Goal: Task Accomplishment & Management: Use online tool/utility

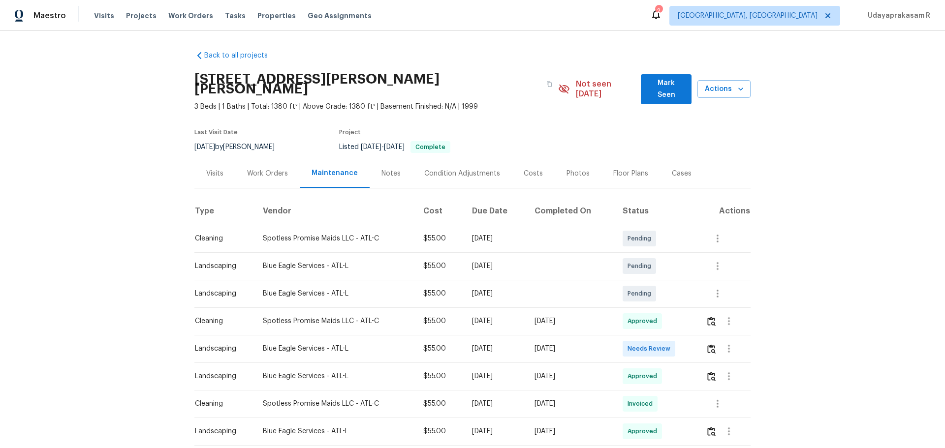
scroll to position [49, 0]
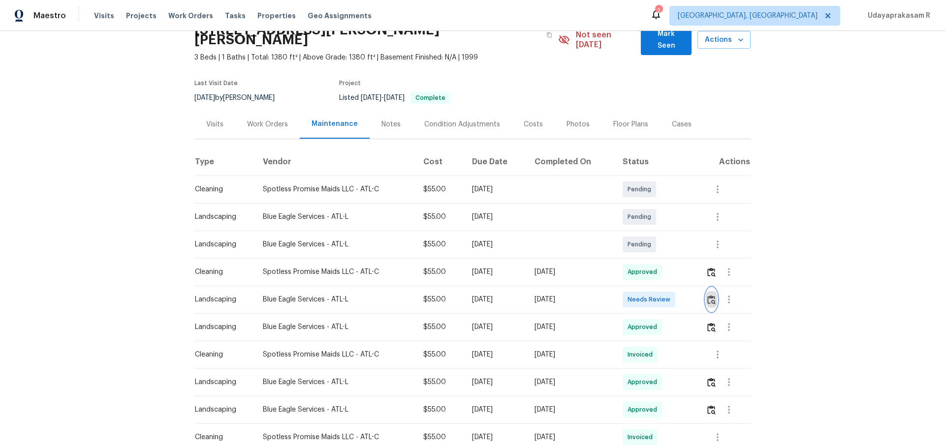
click at [707, 295] on img "button" at bounding box center [711, 299] width 8 height 9
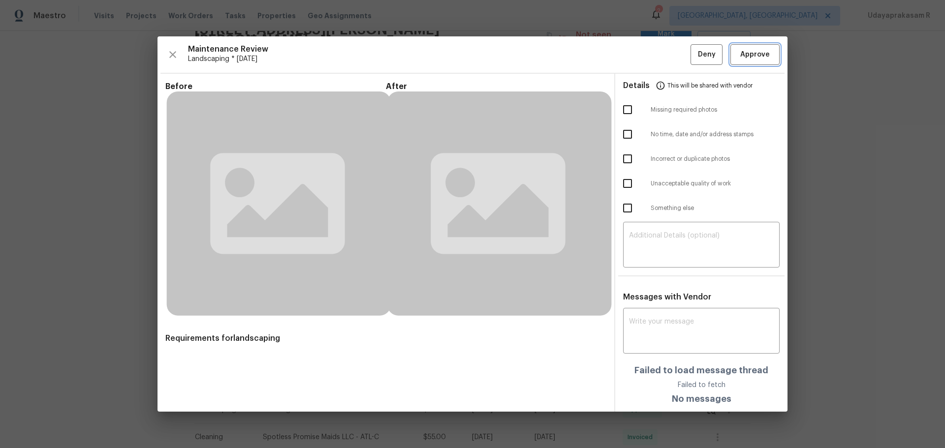
click at [741, 57] on span "Approve" at bounding box center [755, 55] width 30 height 12
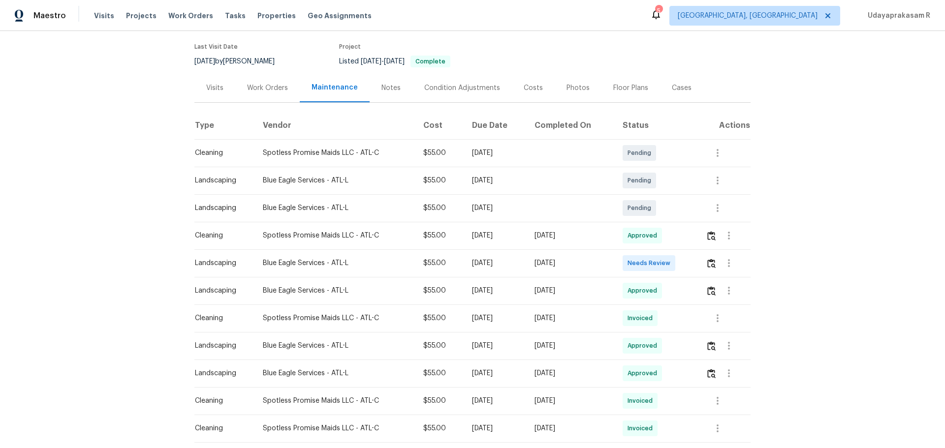
scroll to position [98, 0]
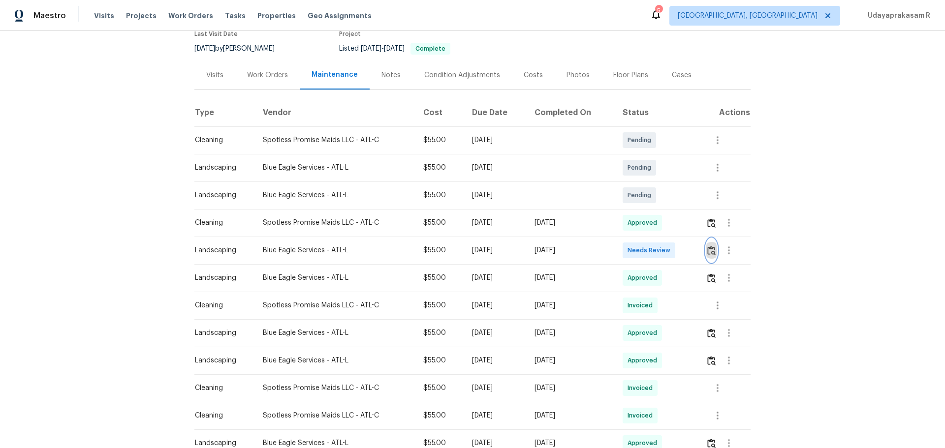
click at [712, 246] on img "button" at bounding box center [711, 250] width 8 height 9
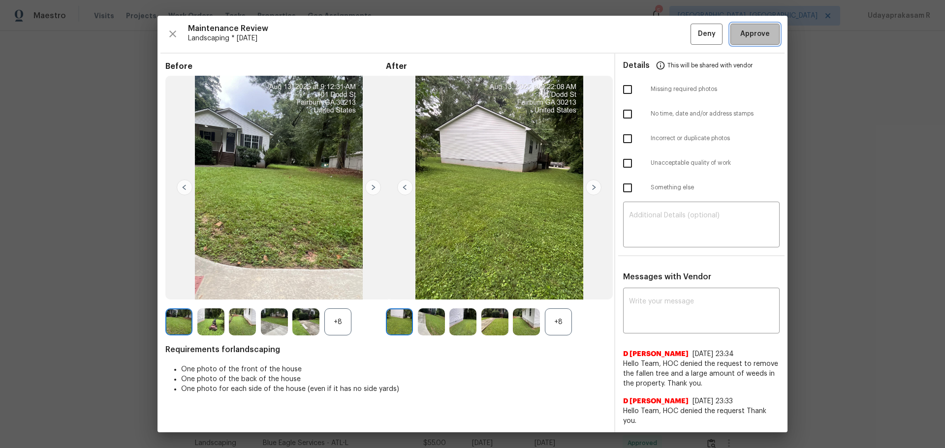
click at [756, 28] on span "Approve" at bounding box center [755, 34] width 30 height 12
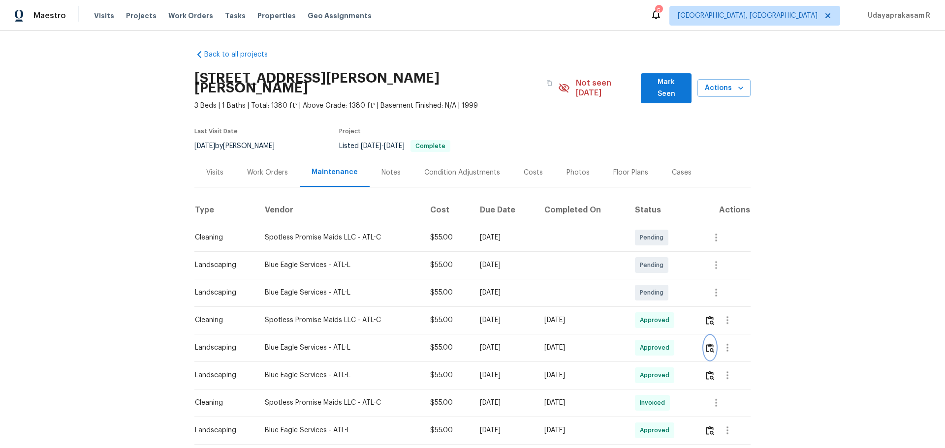
scroll to position [0, 0]
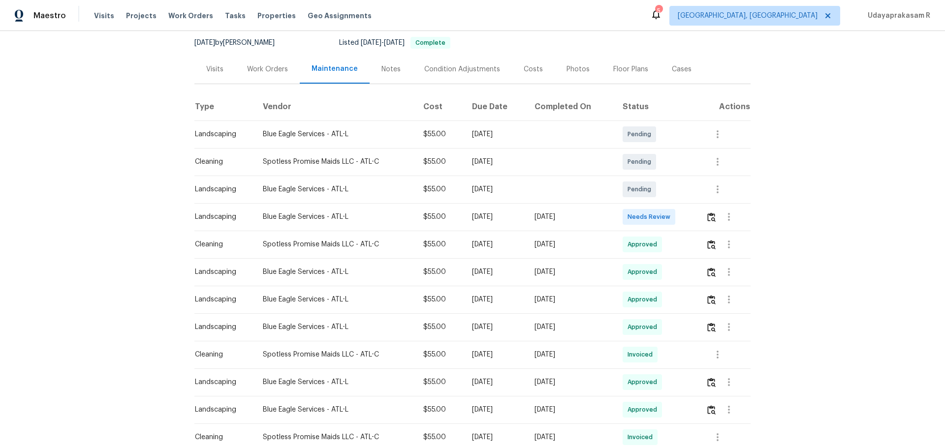
scroll to position [98, 0]
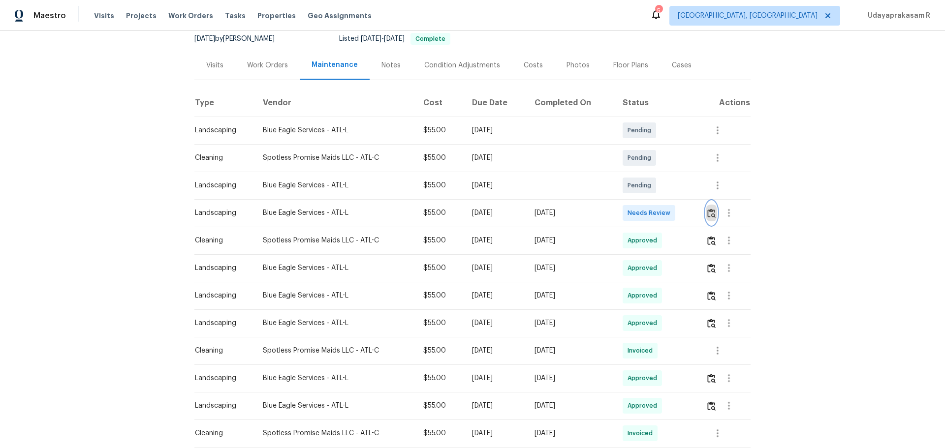
click at [715, 211] on button "button" at bounding box center [711, 213] width 11 height 24
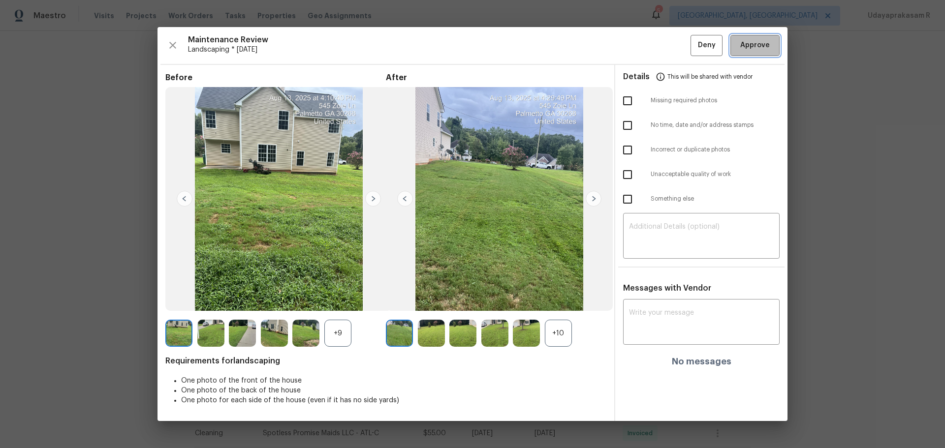
click at [743, 49] on span "Approve" at bounding box center [755, 45] width 30 height 12
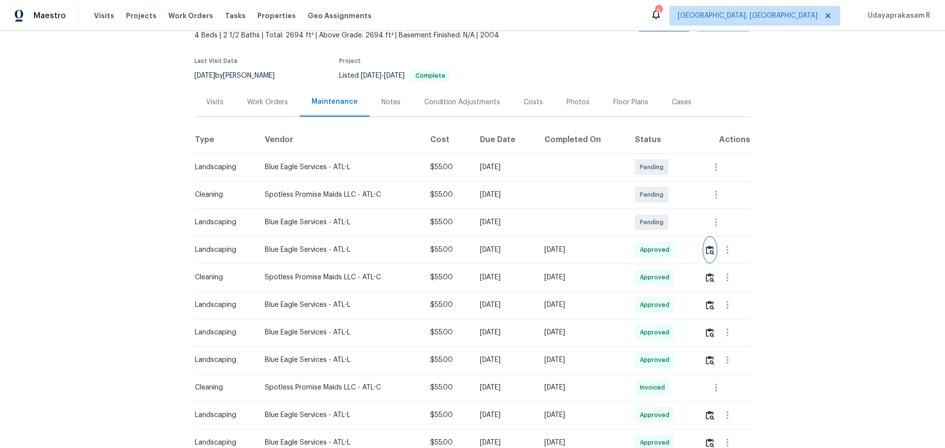
scroll to position [0, 0]
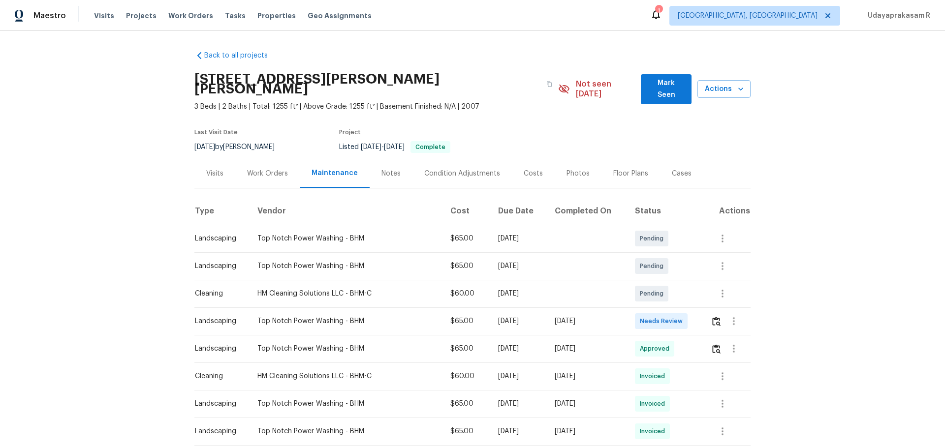
scroll to position [49, 0]
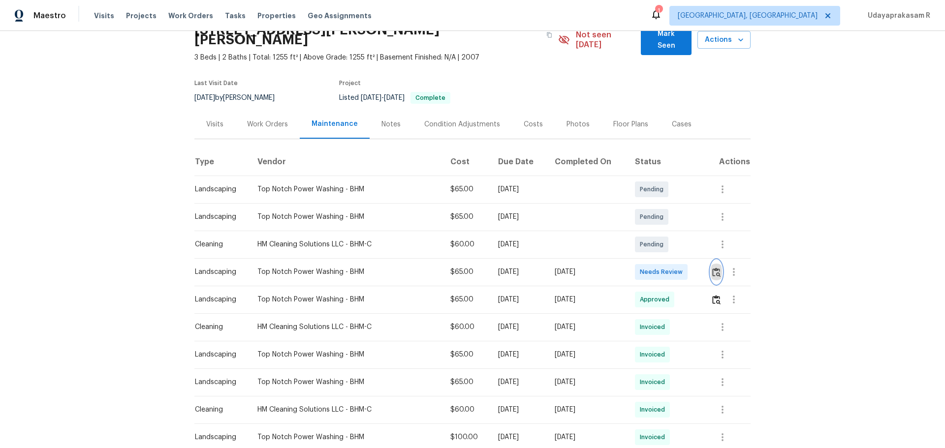
click at [711, 264] on button "button" at bounding box center [716, 272] width 11 height 24
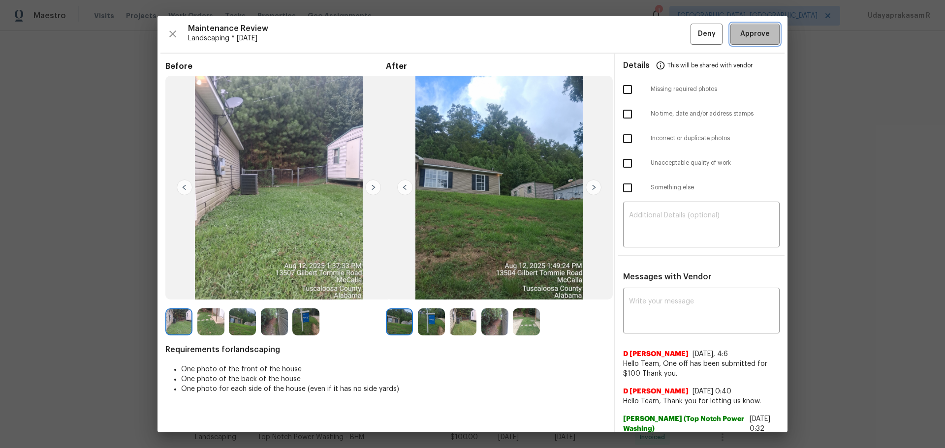
click at [756, 31] on span "Approve" at bounding box center [755, 34] width 30 height 12
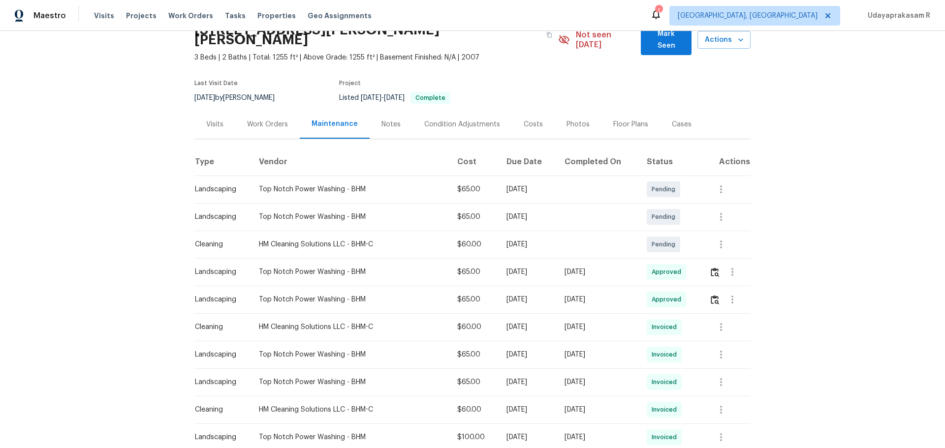
click at [787, 196] on div "Back to all projects 13504 Gilbert Tommie Rd, Mc Calla, AL 35111 3 Beds | 2 Bat…" at bounding box center [472, 239] width 945 height 417
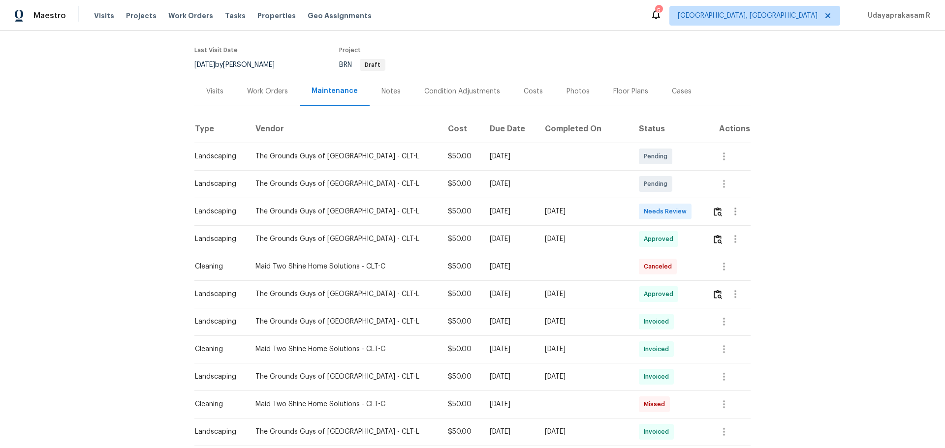
scroll to position [148, 0]
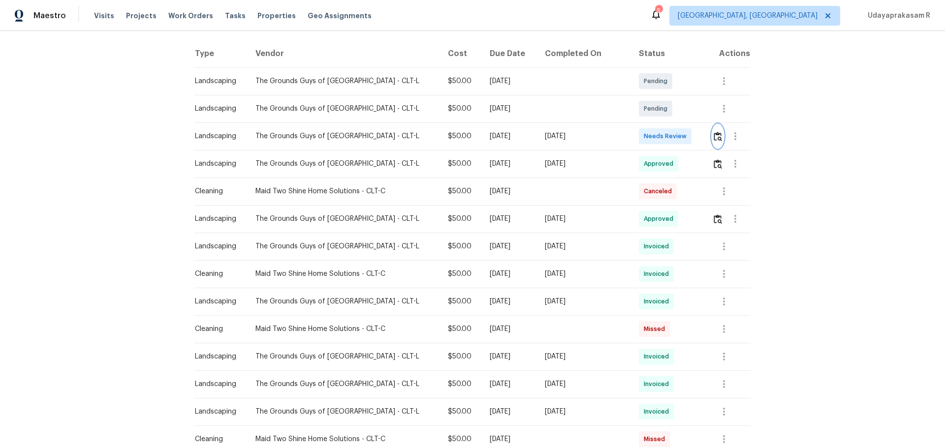
click at [672, 136] on img "button" at bounding box center [717, 136] width 8 height 9
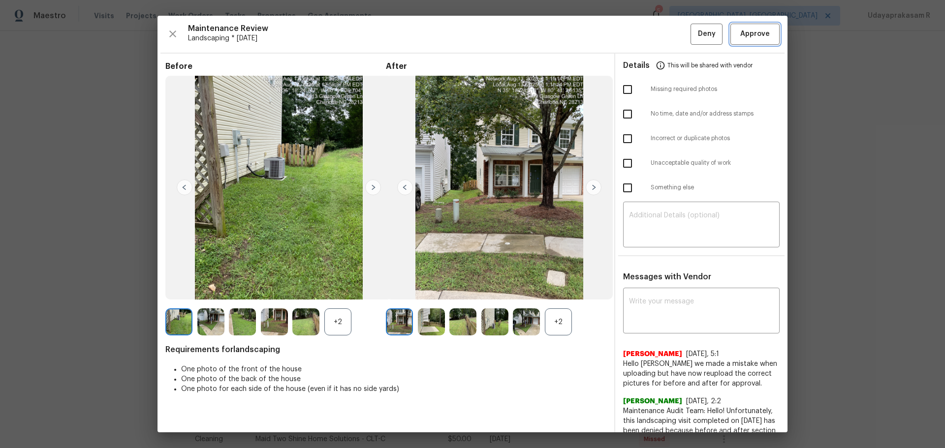
click at [672, 29] on button "Approve" at bounding box center [754, 34] width 49 height 21
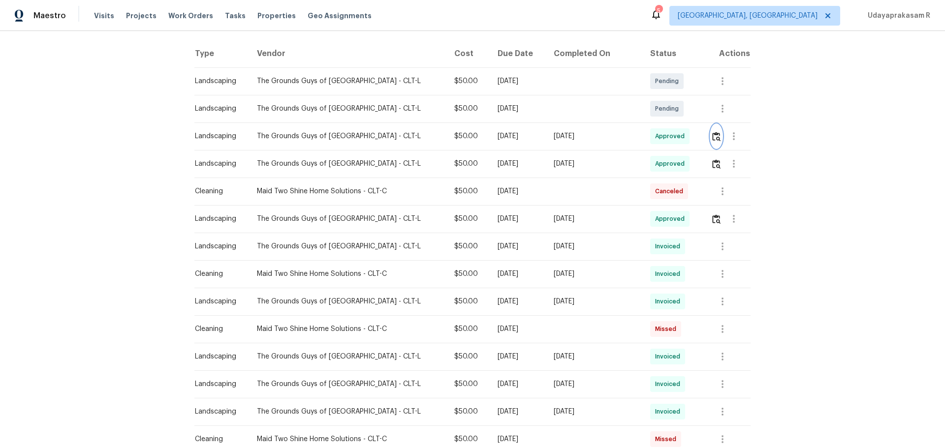
scroll to position [0, 0]
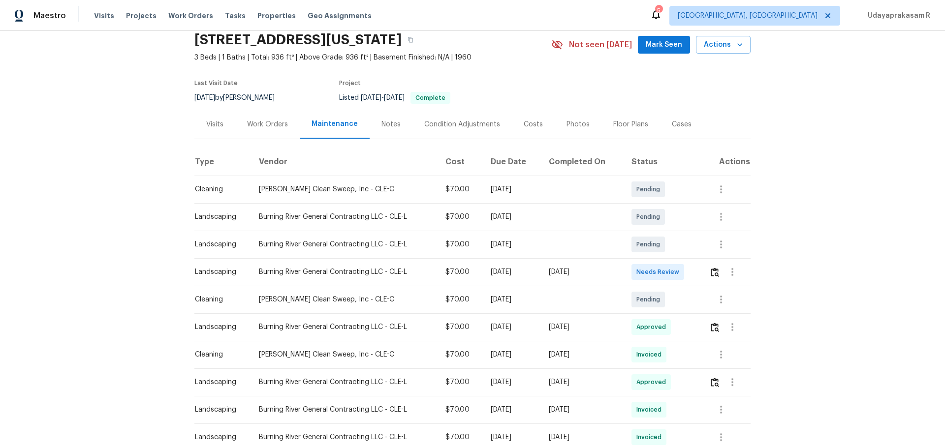
scroll to position [98, 0]
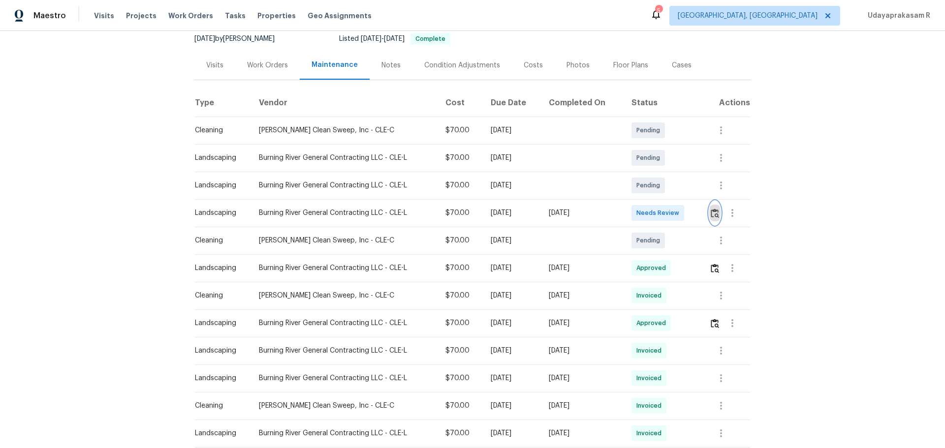
click at [672, 209] on img "button" at bounding box center [715, 213] width 8 height 9
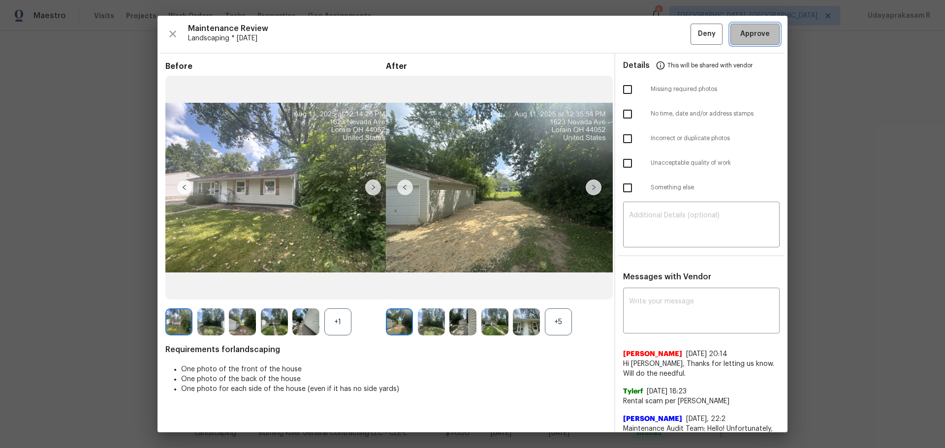
click at [672, 37] on span "Approve" at bounding box center [755, 34] width 30 height 12
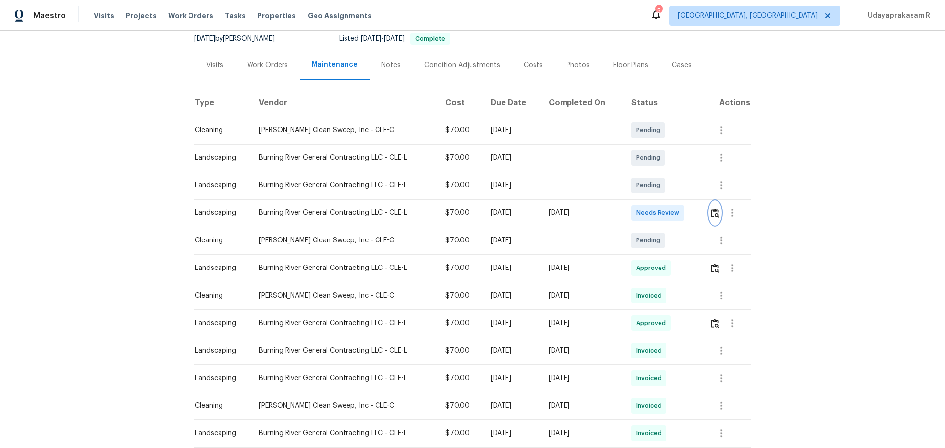
scroll to position [0, 0]
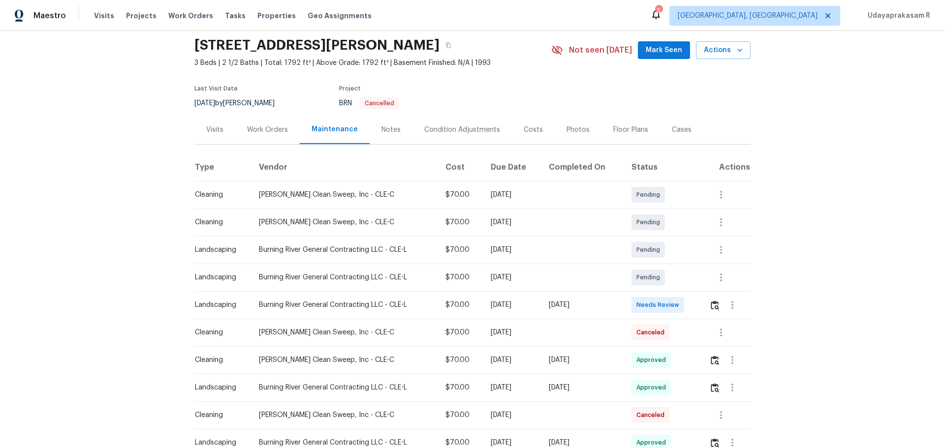
scroll to position [49, 0]
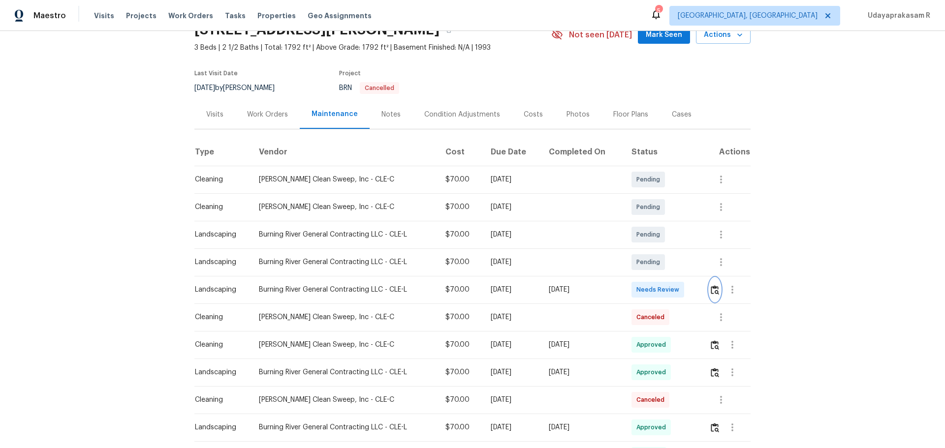
click at [672, 290] on img "button" at bounding box center [715, 289] width 8 height 9
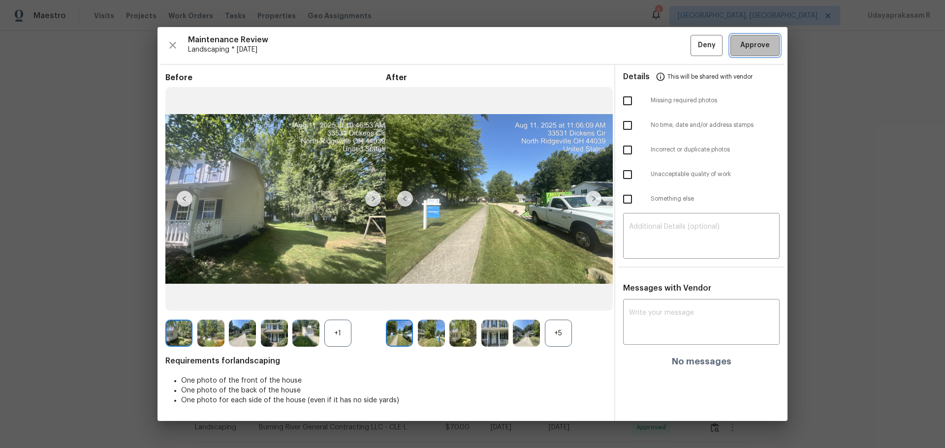
click at [672, 46] on span "Approve" at bounding box center [755, 45] width 30 height 12
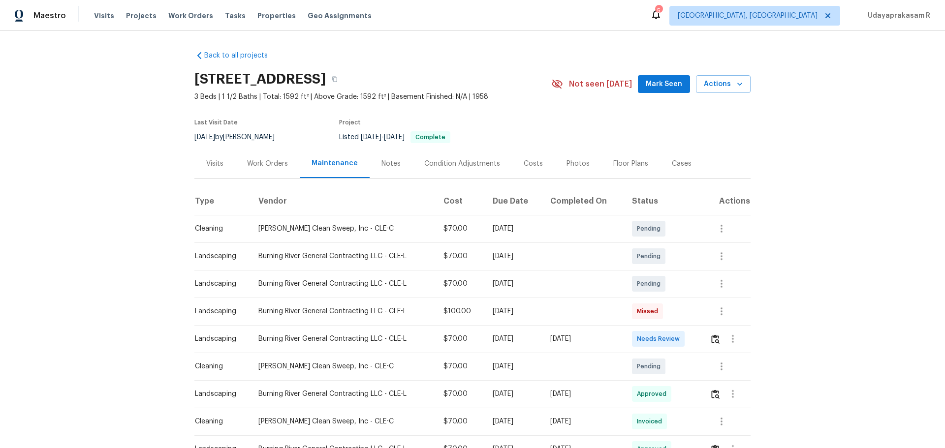
scroll to position [49, 0]
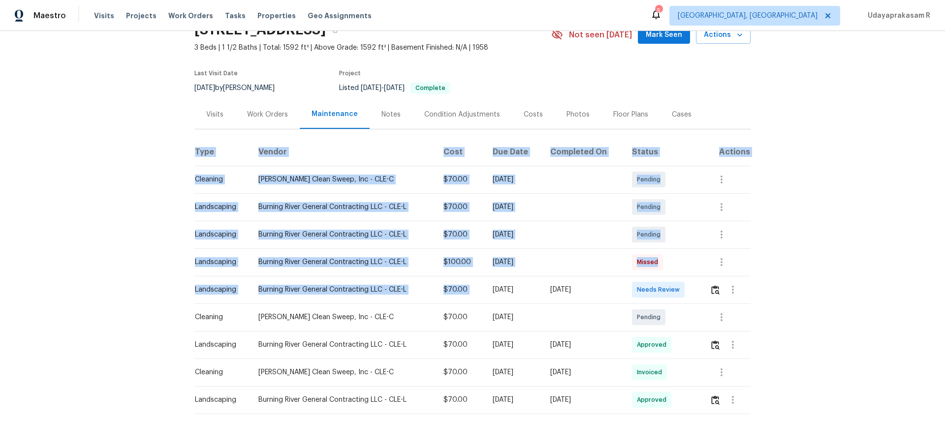
drag, startPoint x: 185, startPoint y: 284, endPoint x: 477, endPoint y: 288, distance: 292.3
click at [474, 290] on div "Back to all projects [STREET_ADDRESS] 3 Beds | 1 1/2 Baths | Total: 1592 ft² | …" at bounding box center [472, 239] width 945 height 417
click at [493, 288] on div "[DATE]" at bounding box center [514, 290] width 42 height 10
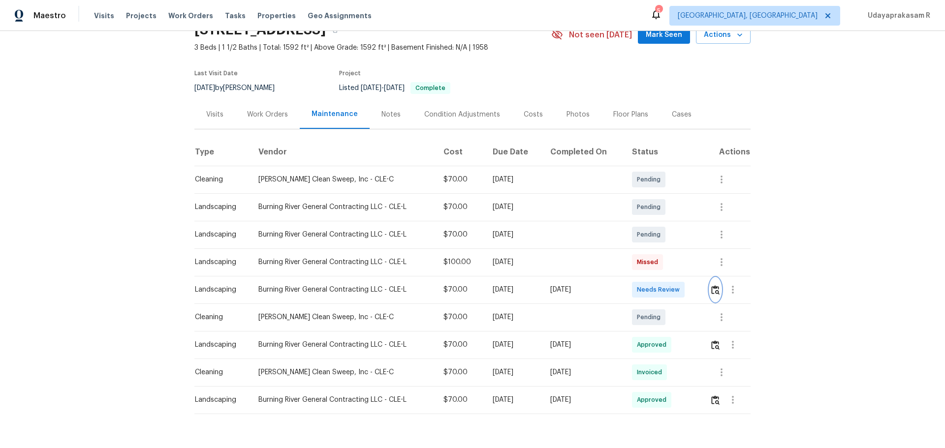
click at [672, 290] on img "button" at bounding box center [715, 289] width 8 height 9
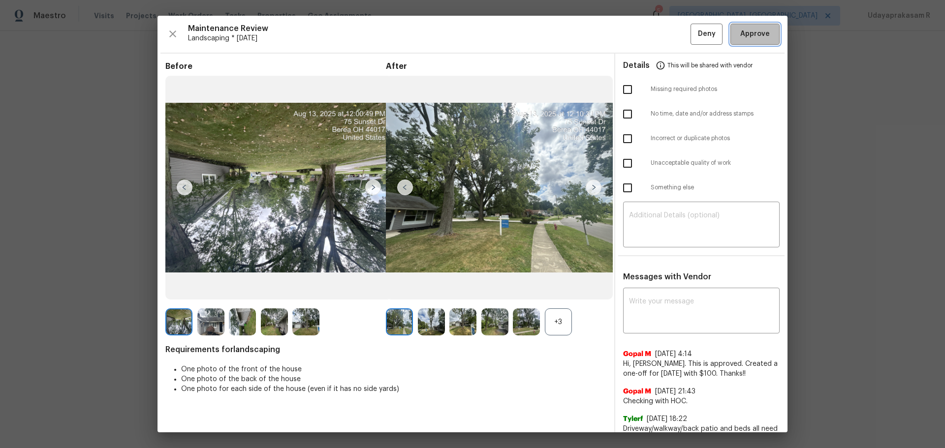
click at [672, 33] on span "Approve" at bounding box center [755, 34] width 30 height 12
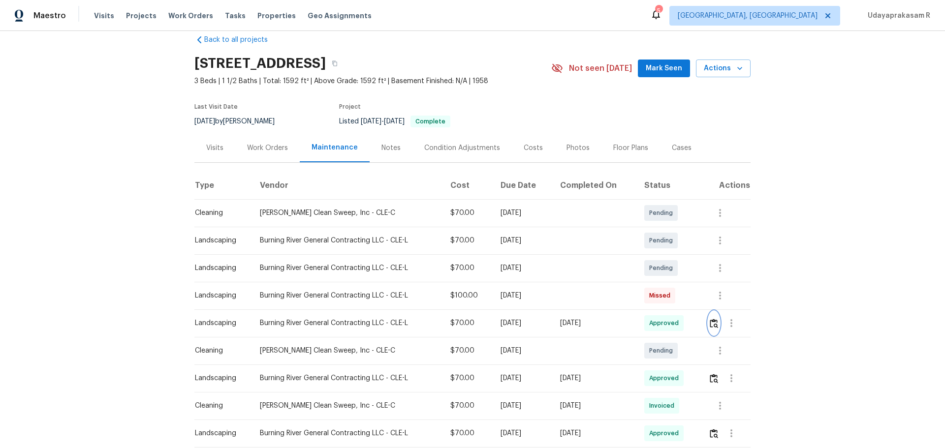
scroll to position [0, 0]
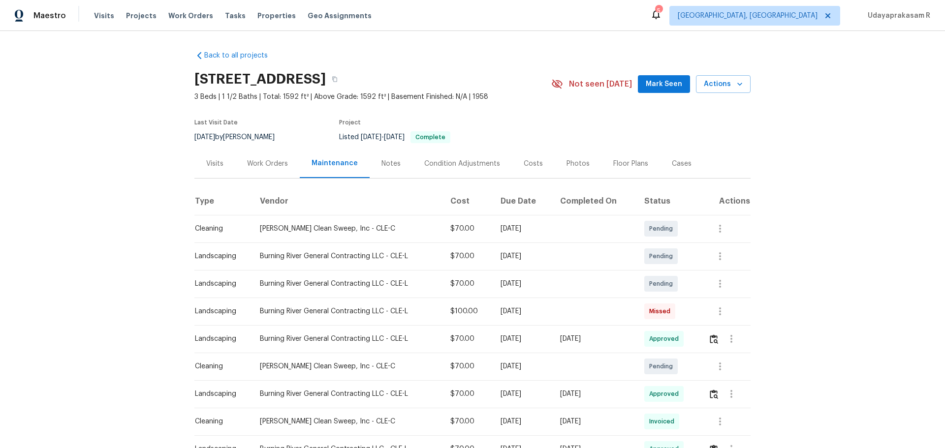
click at [136, 136] on div "Back to all projects 75 Sunset Dr, Berea, OH 44017 3 Beds | 1 1/2 Baths | Total…" at bounding box center [472, 239] width 945 height 417
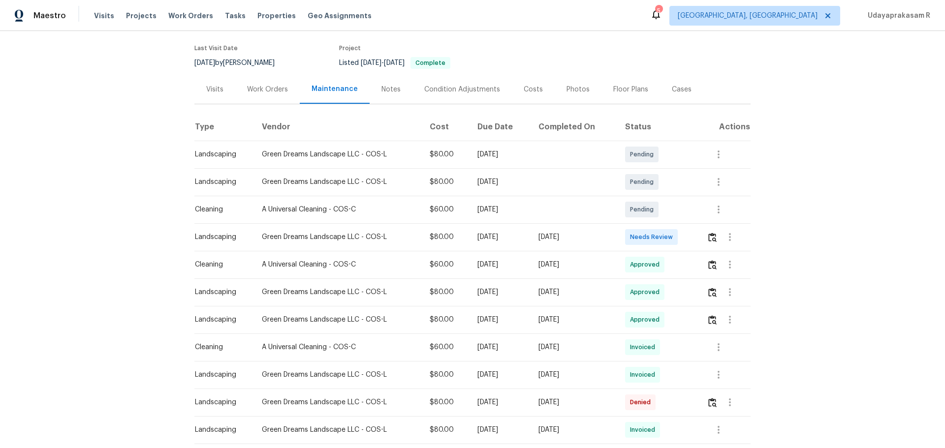
scroll to position [148, 0]
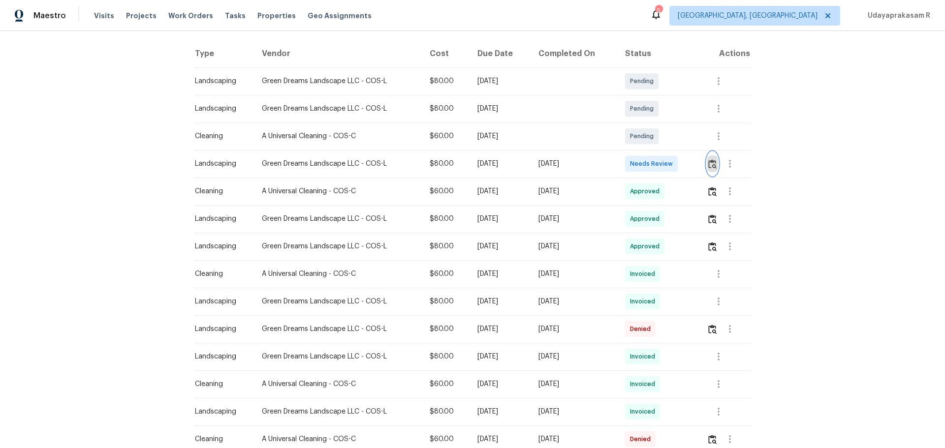
click at [672, 167] on img "button" at bounding box center [712, 163] width 8 height 9
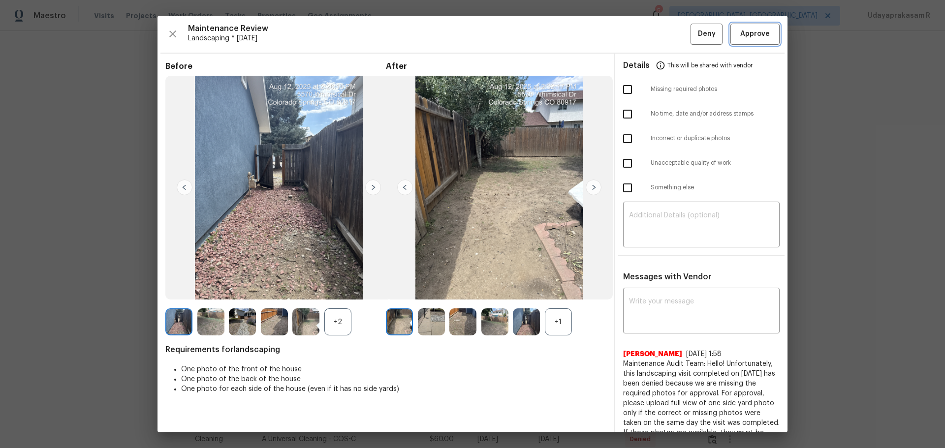
click at [672, 33] on span "Approve" at bounding box center [755, 34] width 30 height 12
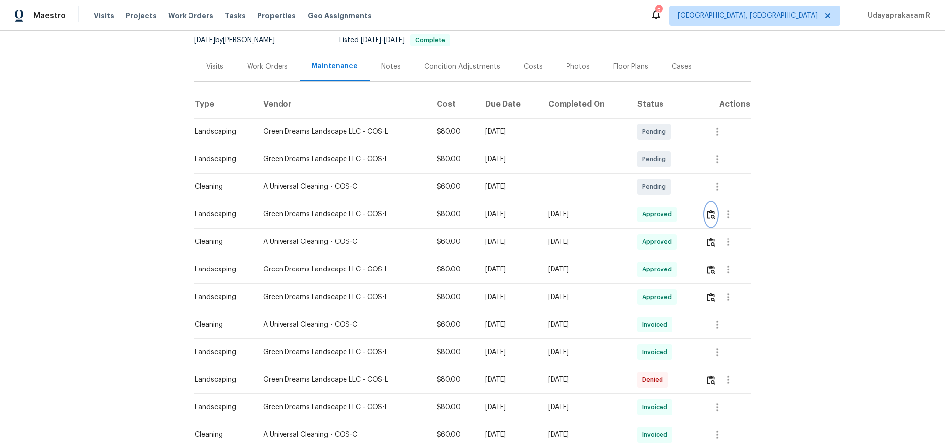
scroll to position [0, 0]
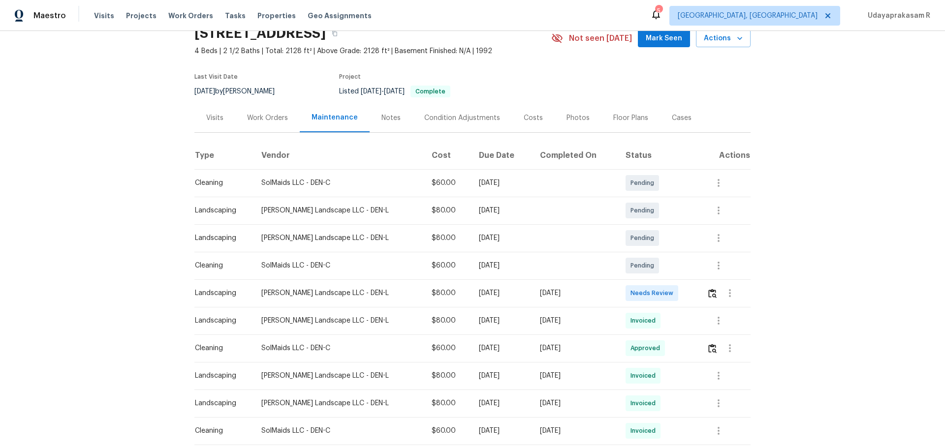
scroll to position [98, 0]
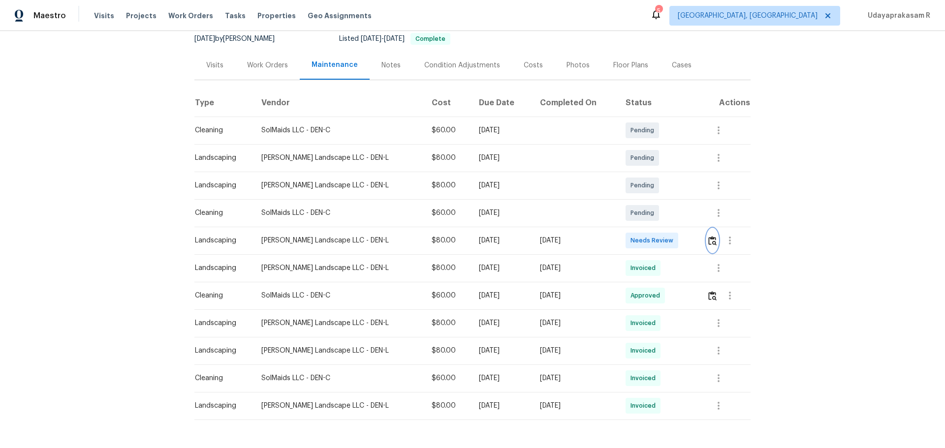
click at [672, 235] on button "button" at bounding box center [712, 241] width 11 height 24
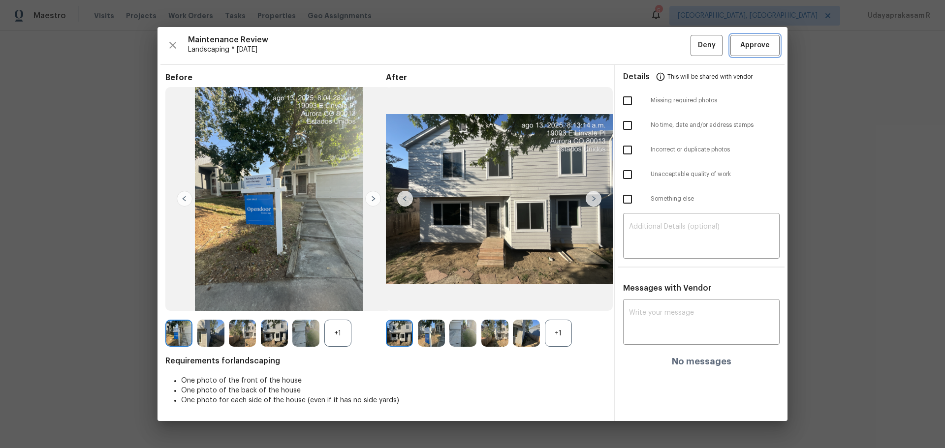
click at [672, 40] on button "Approve" at bounding box center [754, 45] width 49 height 21
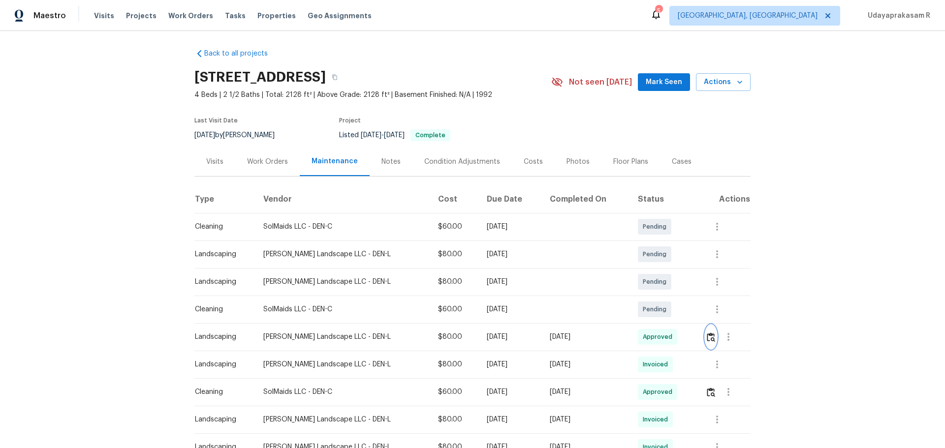
scroll to position [0, 0]
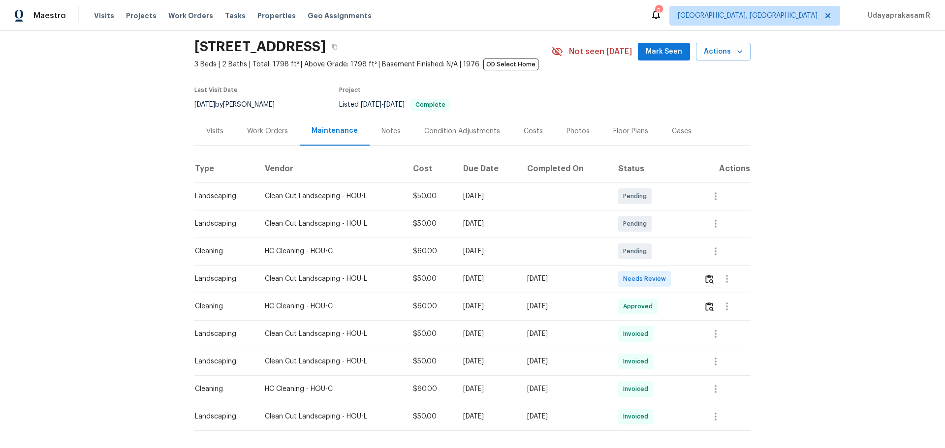
scroll to position [49, 0]
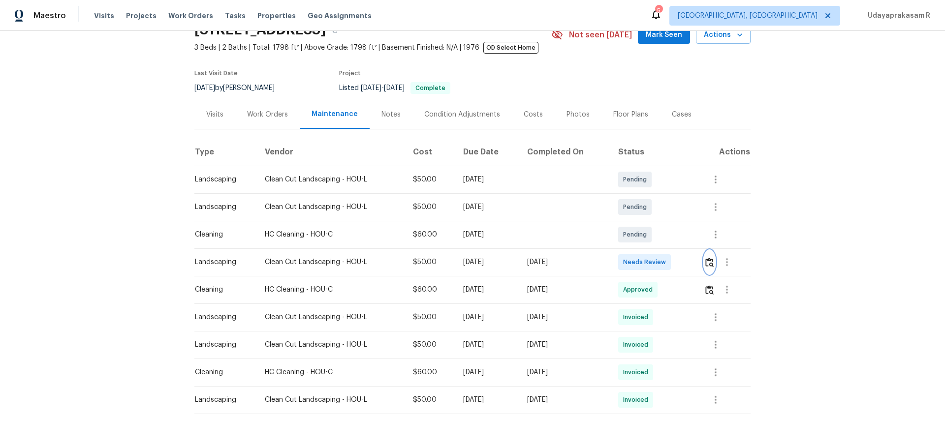
click at [672, 255] on button "button" at bounding box center [709, 262] width 11 height 24
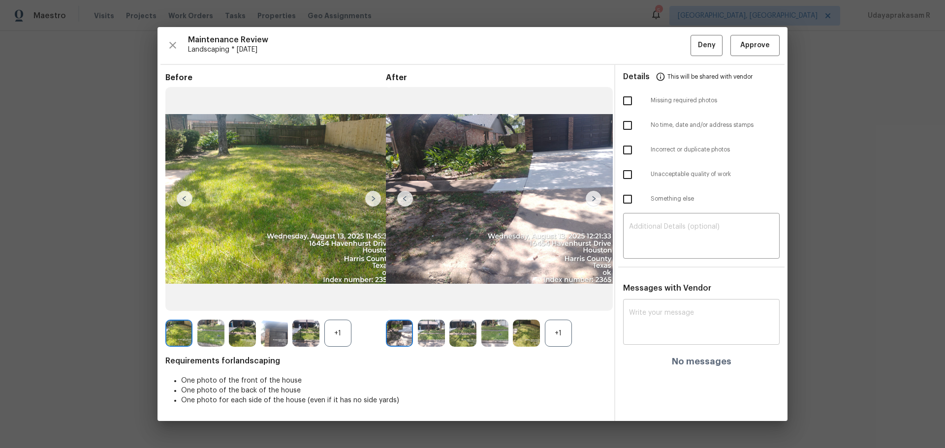
click at [664, 294] on textarea at bounding box center [701, 323] width 145 height 28
paste textarea "Maintenance Audit Team: Hello! After further review the visit has been approved…"
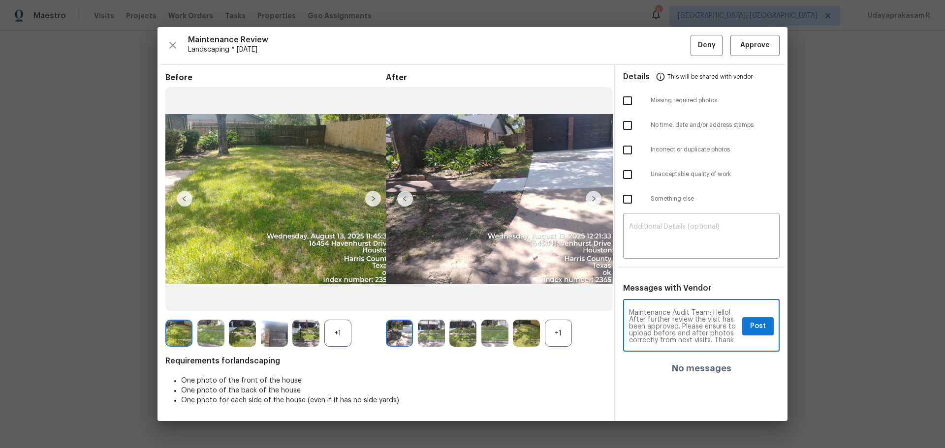
scroll to position [7, 0]
type textarea "Maintenance Audit Team: Hello! After further review the visit has been approved…"
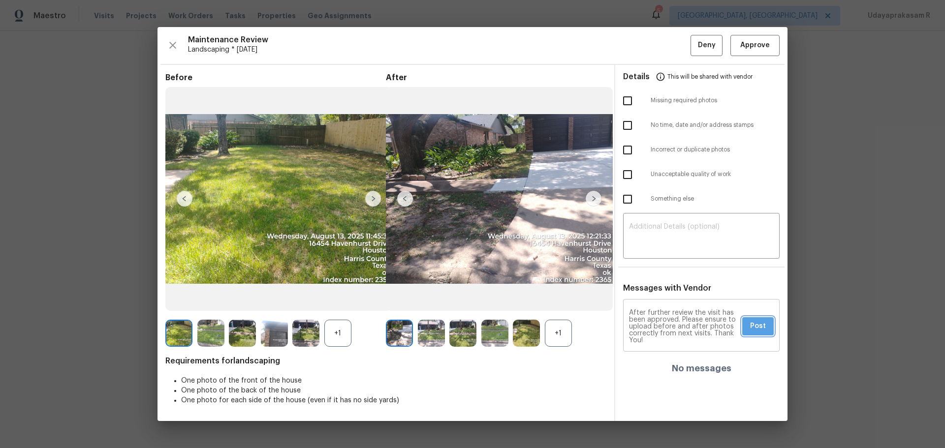
click at [672, 294] on span "Post" at bounding box center [758, 326] width 16 height 12
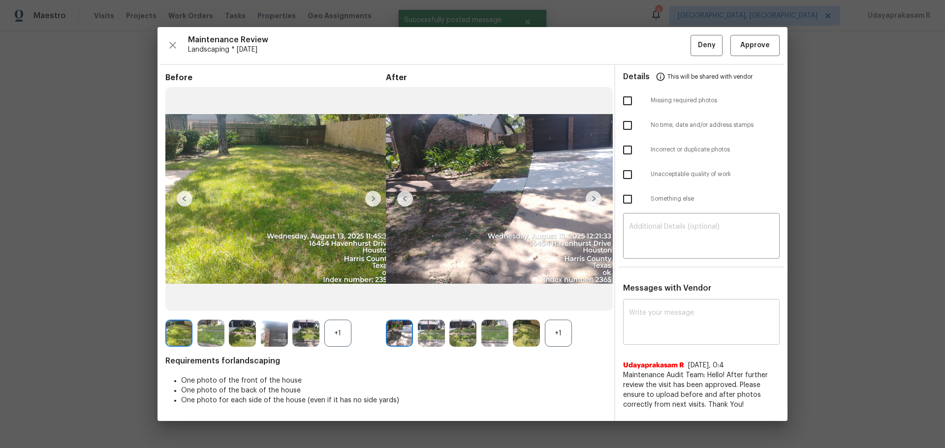
scroll to position [0, 0]
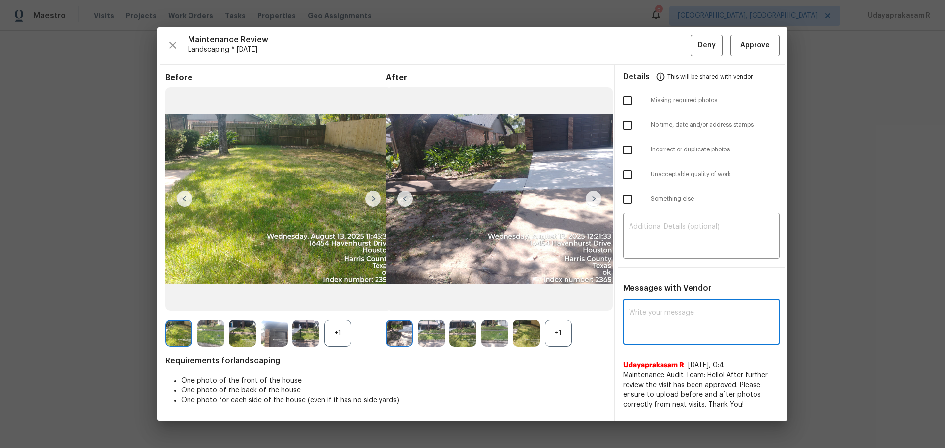
click at [672, 294] on textarea at bounding box center [701, 323] width 145 height 28
paste textarea "Maintenance Audit Team: Hello! Please disregard this below comments"
type textarea "Maintenance Audit Team: Hello! Please disregard this below comments"
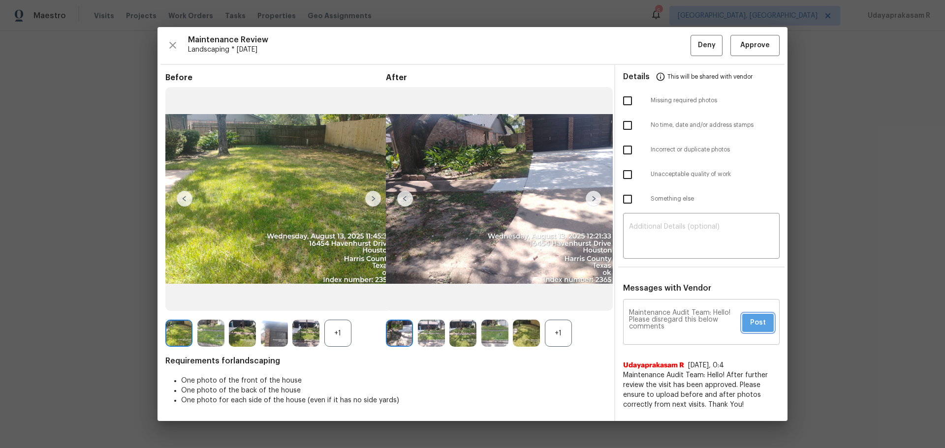
click at [672, 294] on span "Post" at bounding box center [758, 323] width 16 height 12
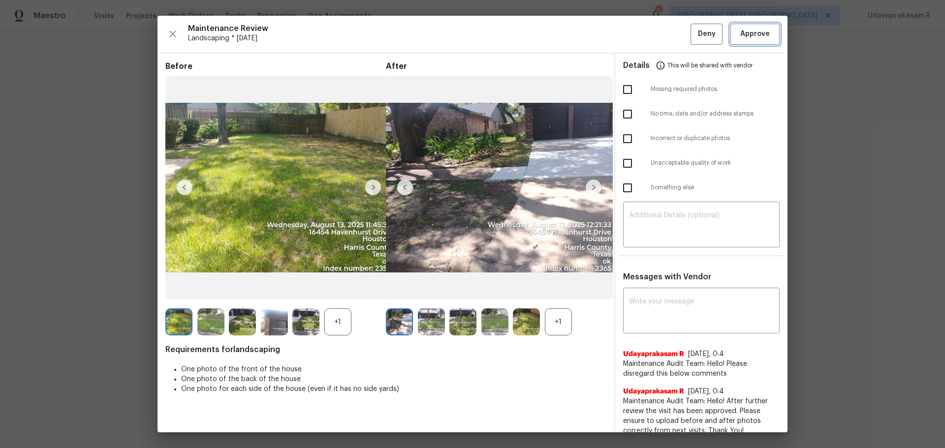
click at [672, 39] on span "Approve" at bounding box center [755, 34] width 30 height 12
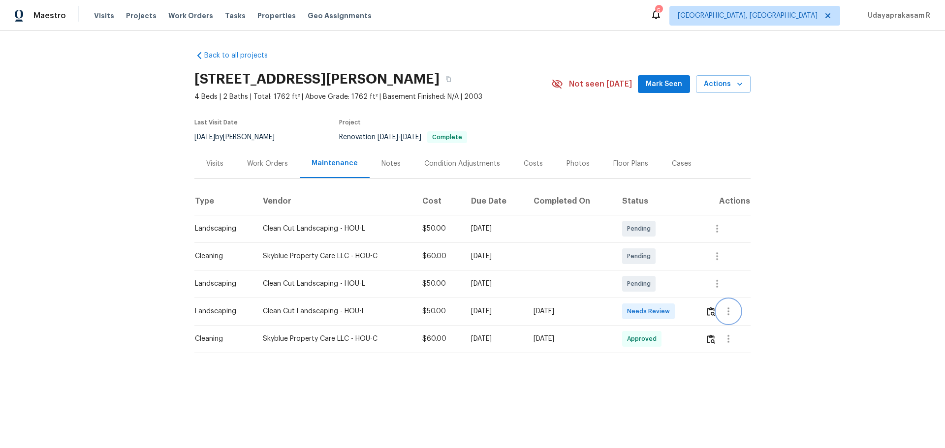
click at [672, 294] on button "button" at bounding box center [728, 312] width 24 height 24
click at [672, 294] on div at bounding box center [472, 224] width 945 height 448
click at [672, 294] on button "button" at bounding box center [710, 312] width 11 height 24
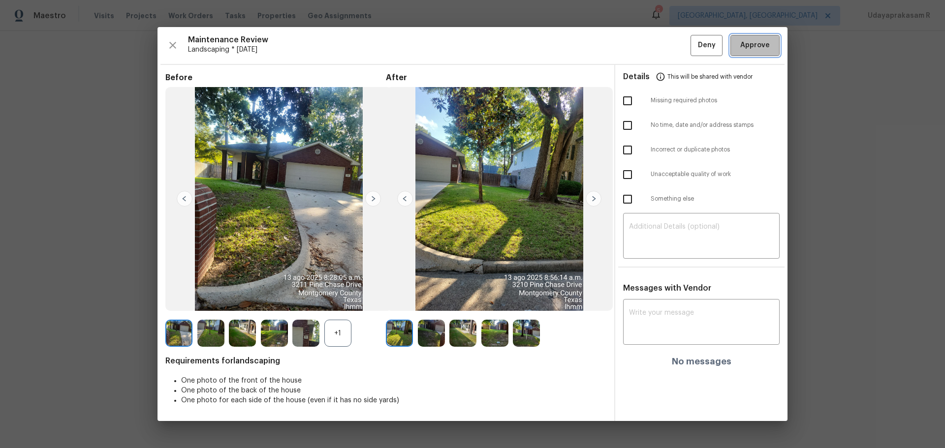
click at [672, 50] on span "Approve" at bounding box center [755, 45] width 30 height 12
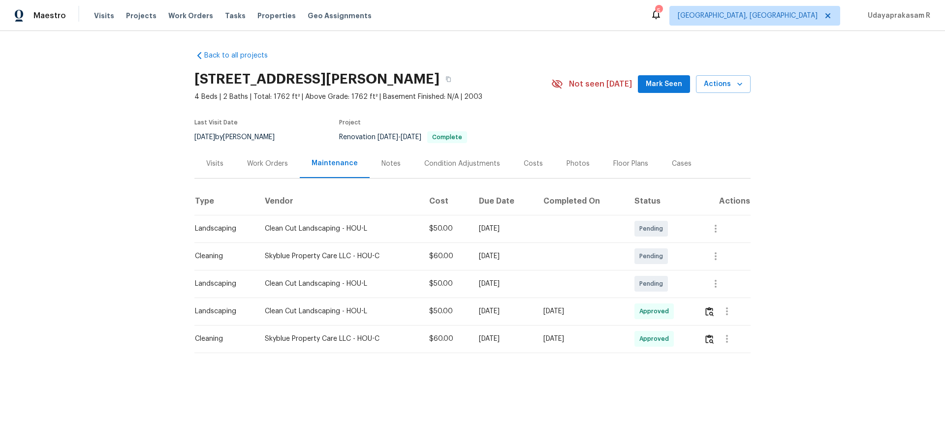
click at [672, 257] on div "Back to all projects 3210 Pine Chase Dr, Montgomery, TX 77356 4 Beds | 2 Baths …" at bounding box center [472, 221] width 945 height 381
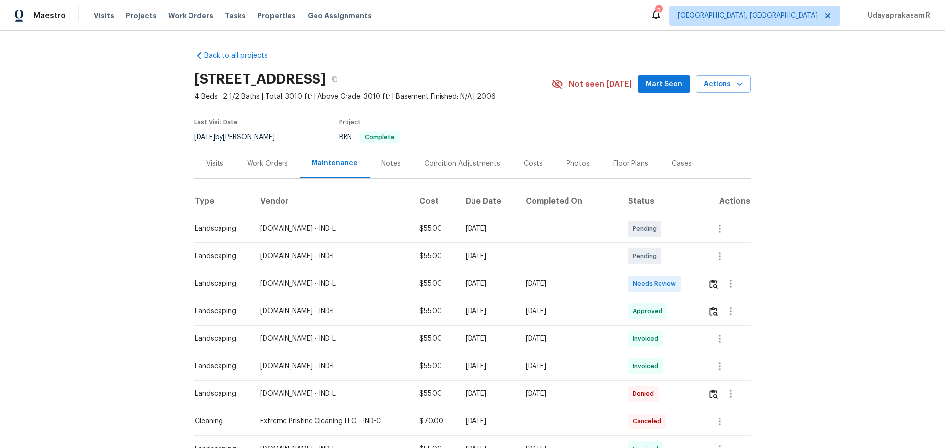
scroll to position [148, 0]
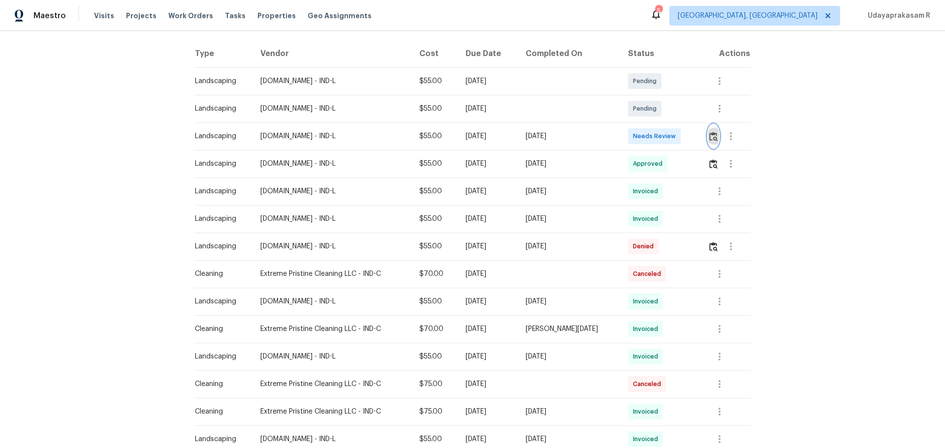
click at [672, 133] on img "button" at bounding box center [713, 136] width 8 height 9
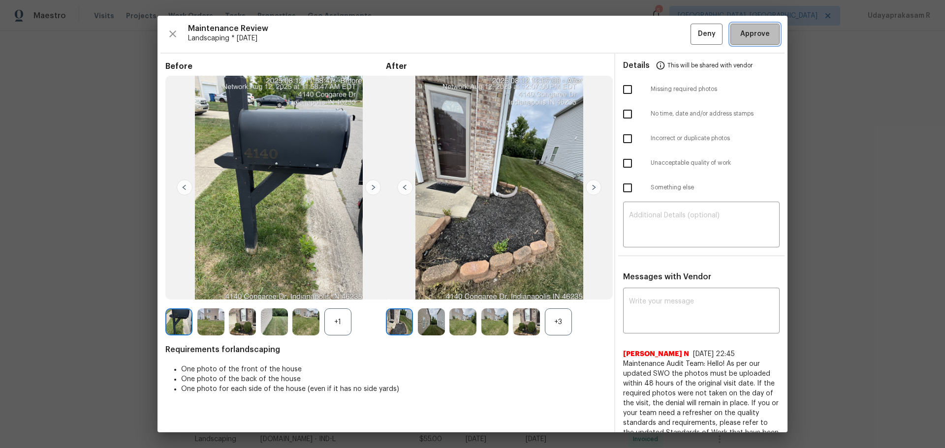
click at [672, 37] on span "Approve" at bounding box center [755, 34] width 30 height 12
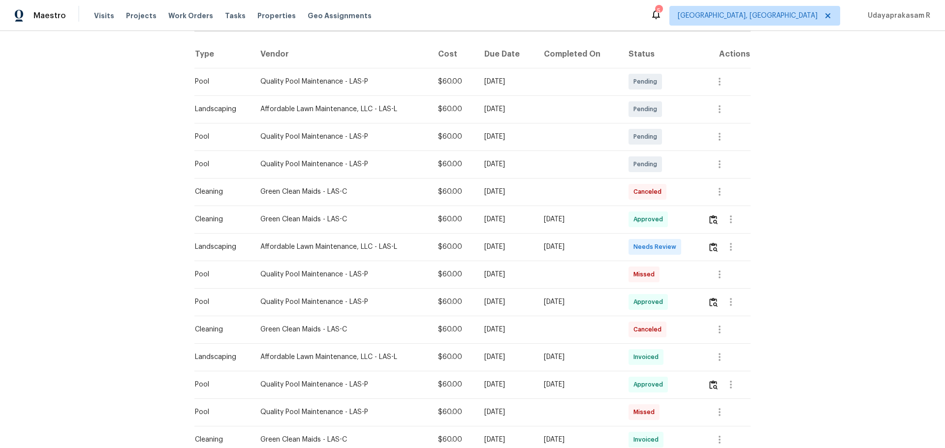
scroll to position [148, 0]
click at [672, 248] on img "button" at bounding box center [713, 246] width 8 height 9
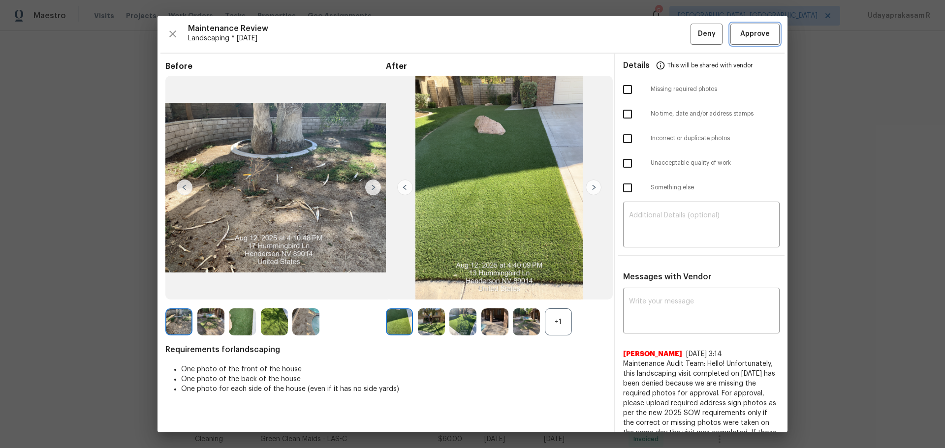
click at [672, 39] on span "Approve" at bounding box center [755, 34] width 30 height 12
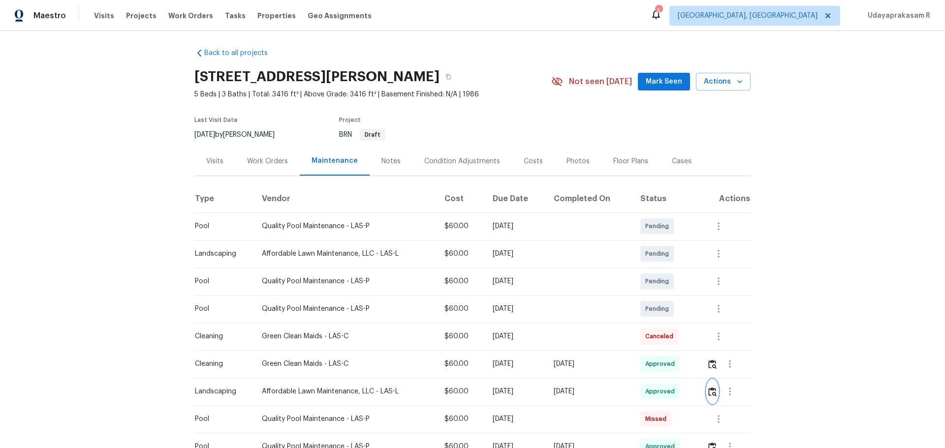
scroll to position [0, 0]
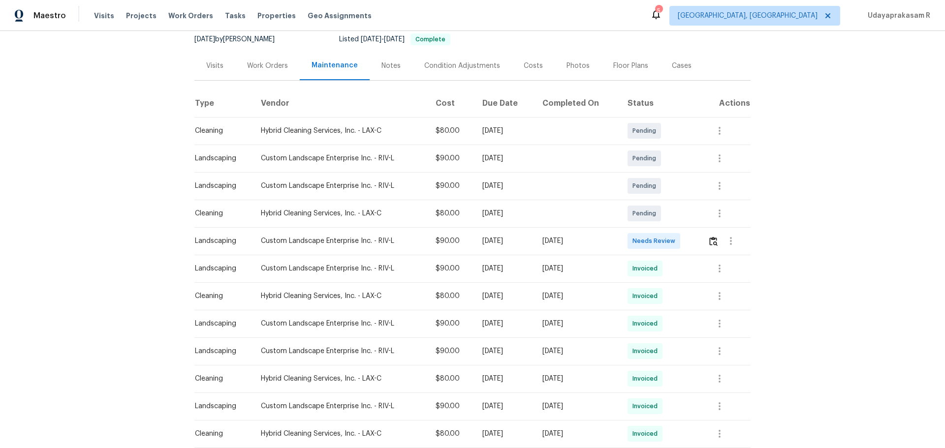
scroll to position [98, 0]
click at [672, 244] on img "button" at bounding box center [713, 240] width 8 height 9
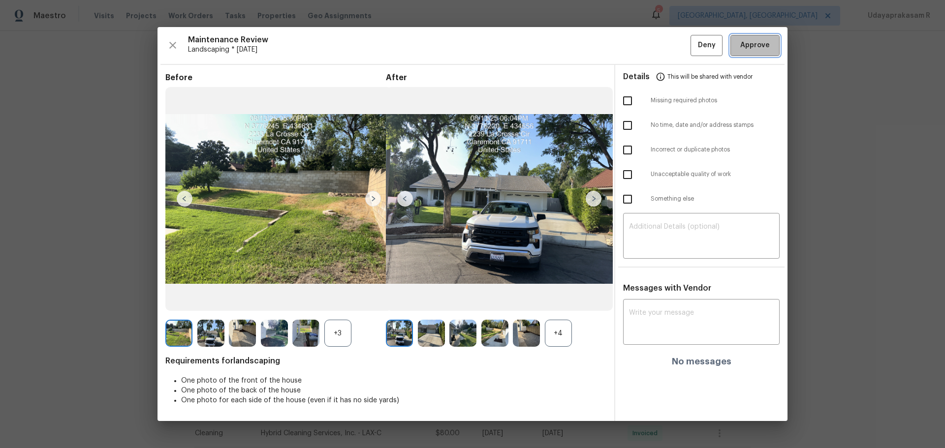
click at [672, 46] on span "Approve" at bounding box center [755, 45] width 30 height 12
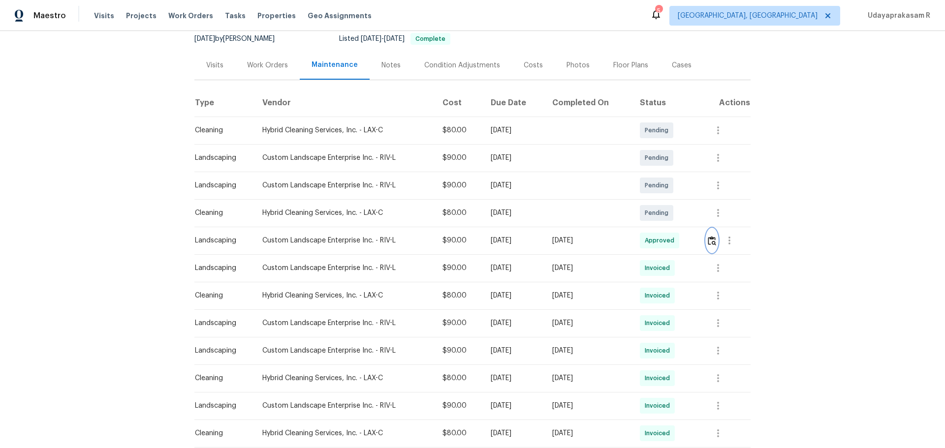
scroll to position [0, 0]
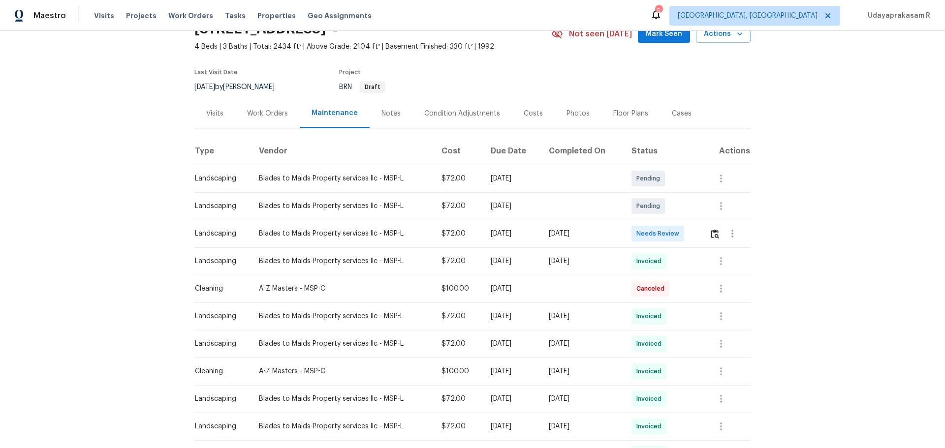
scroll to position [98, 0]
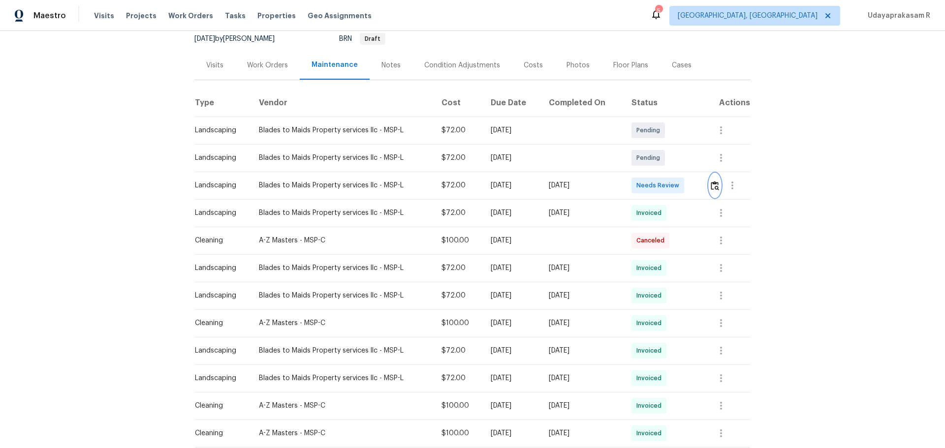
click at [672, 187] on img "button" at bounding box center [715, 185] width 8 height 9
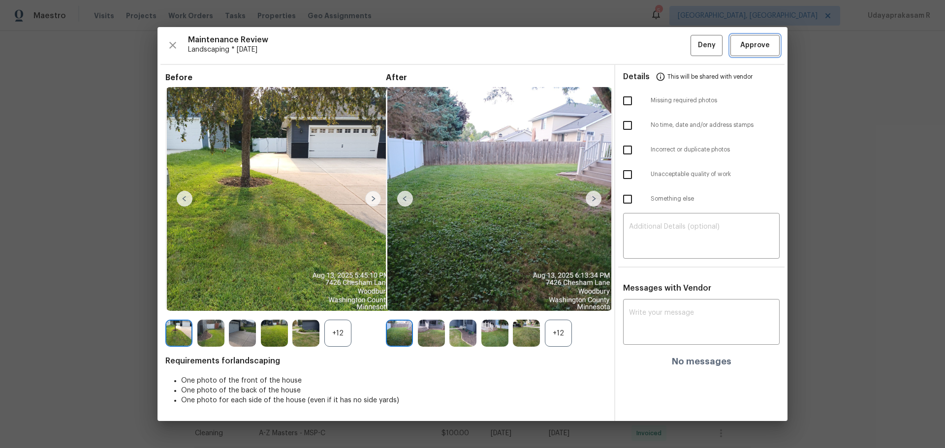
click at [672, 48] on span "Approve" at bounding box center [755, 45] width 30 height 12
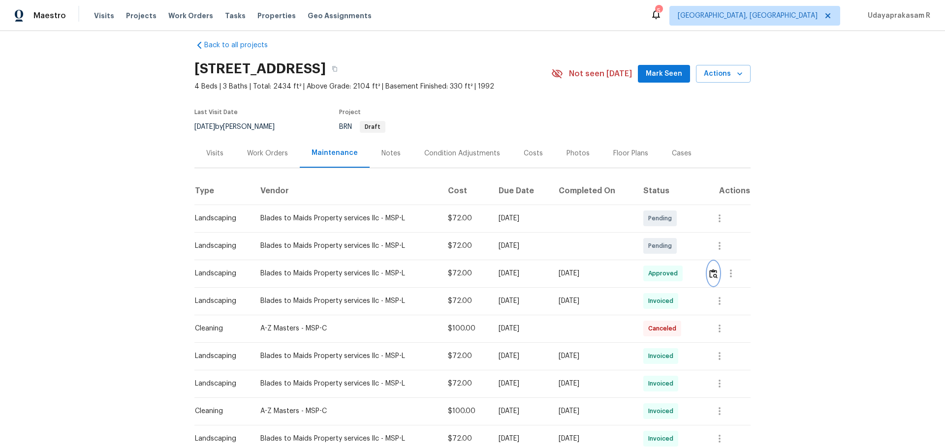
scroll to position [0, 0]
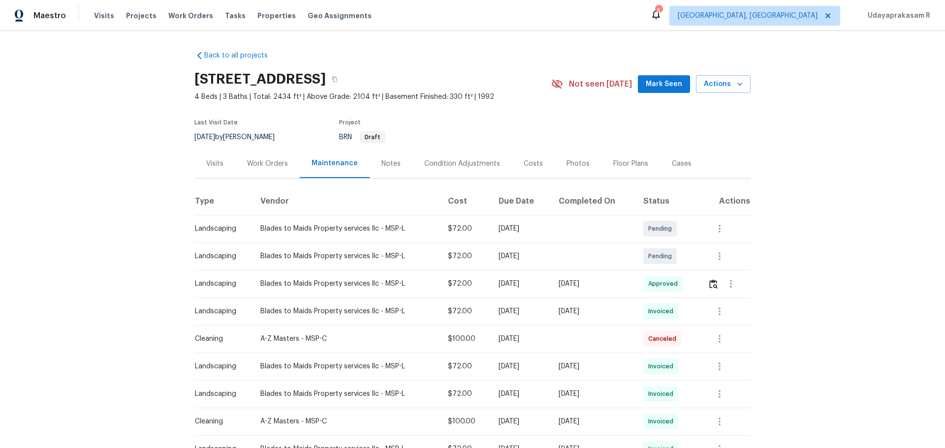
click at [672, 196] on div "Back to all projects [STREET_ADDRESS] 4 Beds | 3 Baths | Total: 2434 ft² | Abov…" at bounding box center [472, 239] width 945 height 417
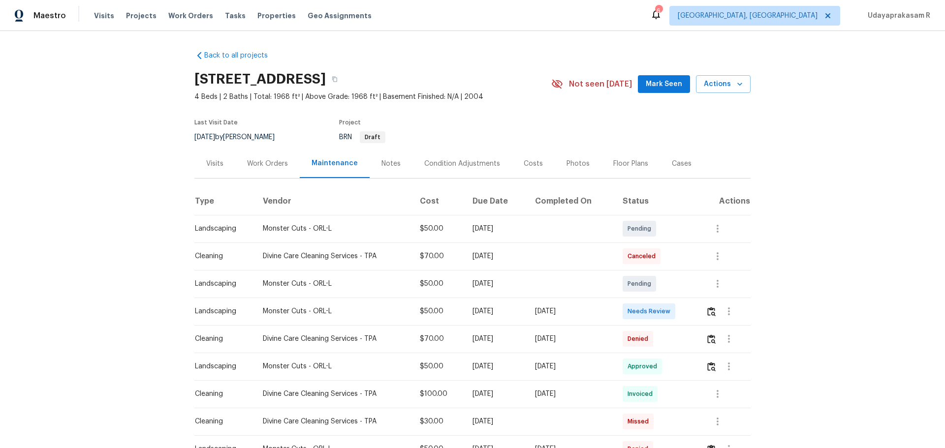
scroll to position [49, 0]
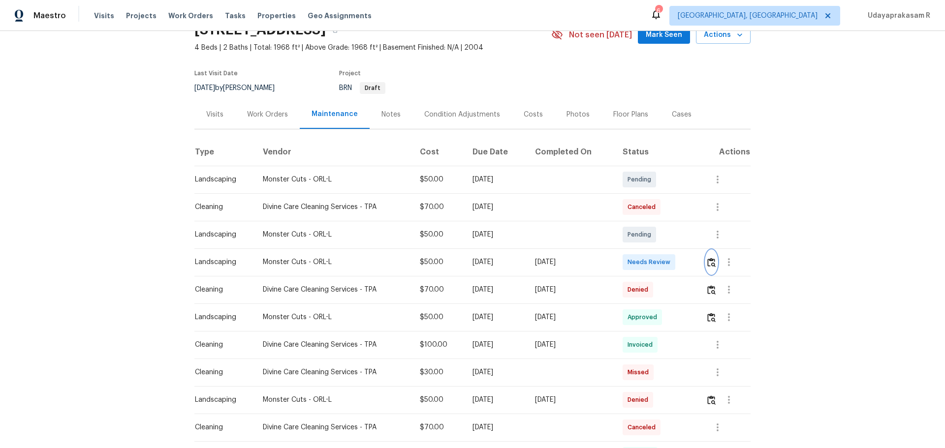
click at [672, 262] on img "button" at bounding box center [711, 262] width 8 height 9
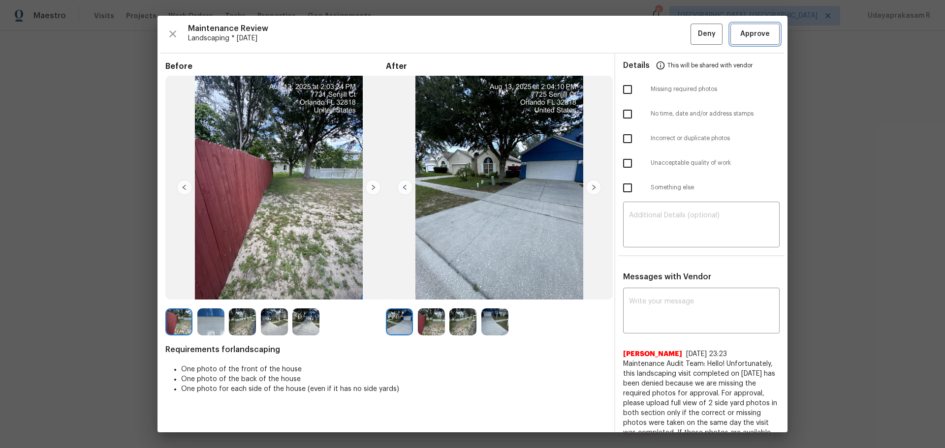
click at [672, 40] on button "Approve" at bounding box center [754, 34] width 49 height 21
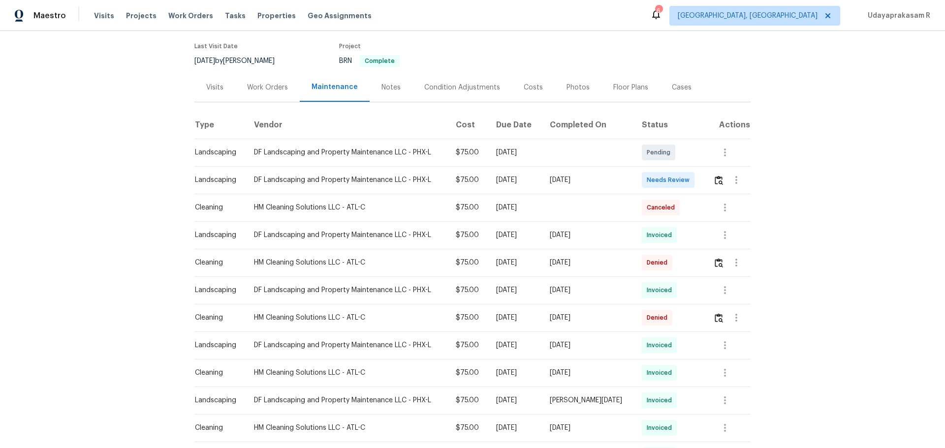
scroll to position [148, 0]
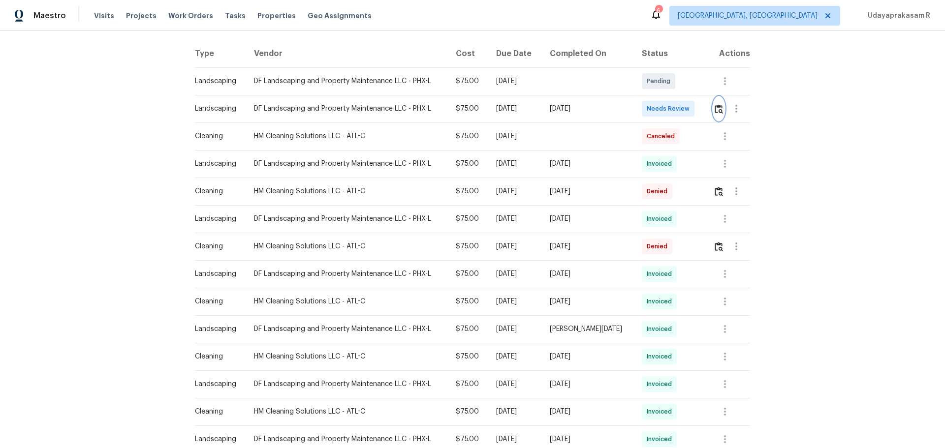
click at [672, 110] on img "button" at bounding box center [718, 108] width 8 height 9
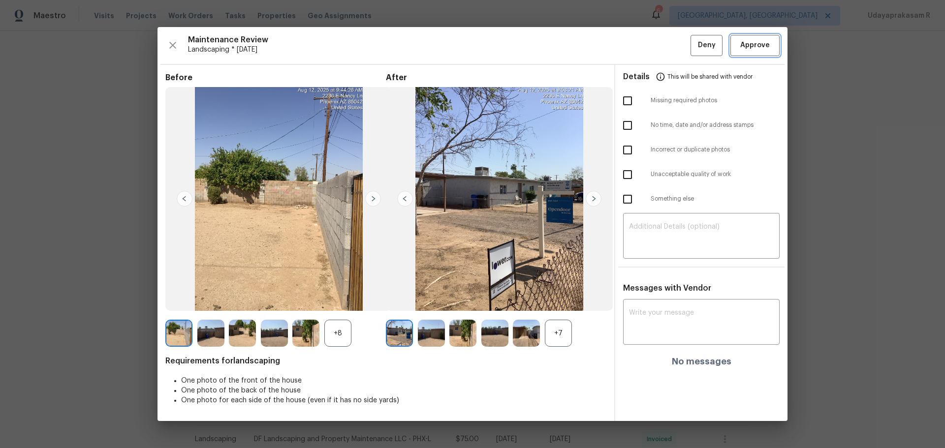
click at [672, 45] on span "Approve" at bounding box center [755, 45] width 30 height 12
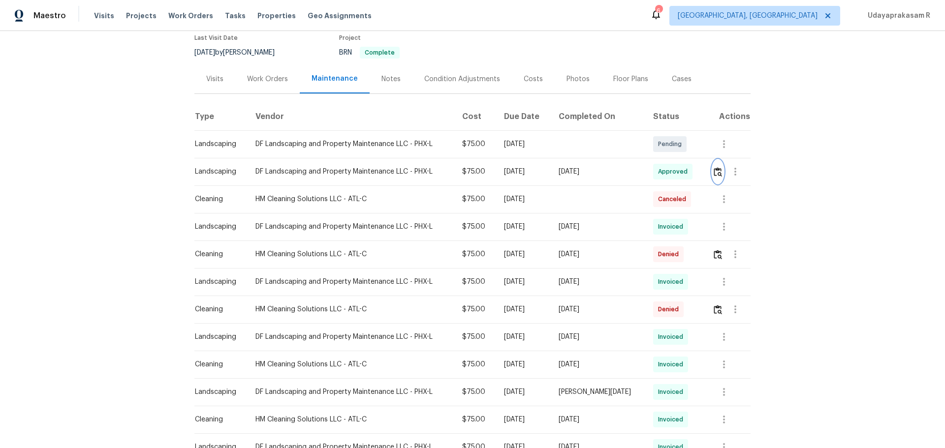
scroll to position [0, 0]
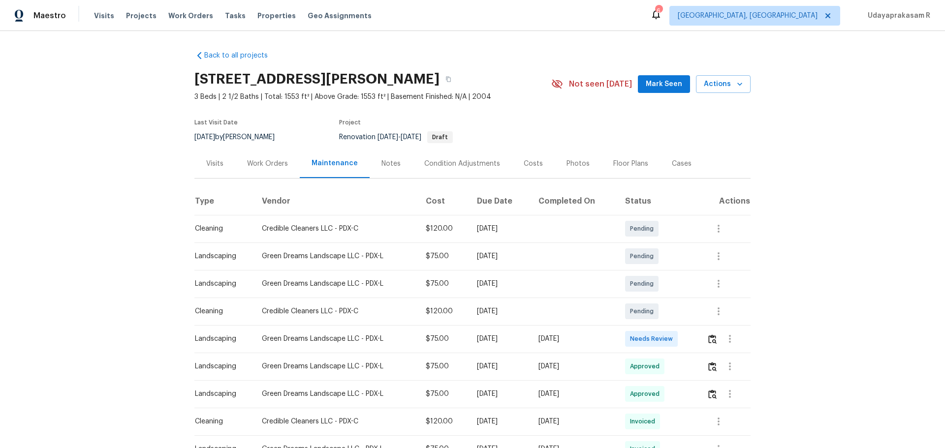
scroll to position [98, 0]
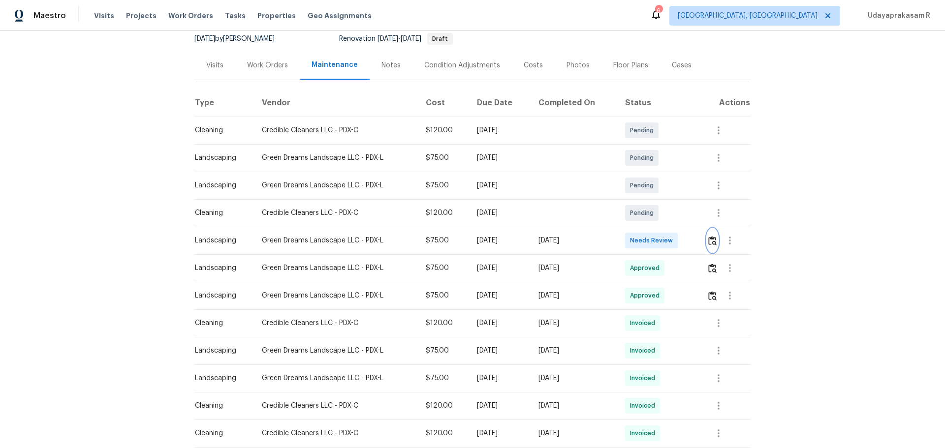
click at [672, 243] on img "button" at bounding box center [712, 240] width 8 height 9
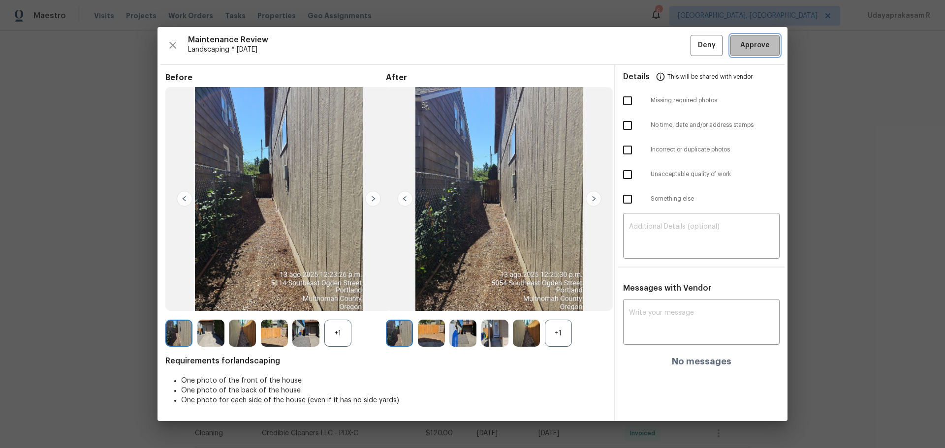
click at [672, 55] on button "Approve" at bounding box center [754, 45] width 49 height 21
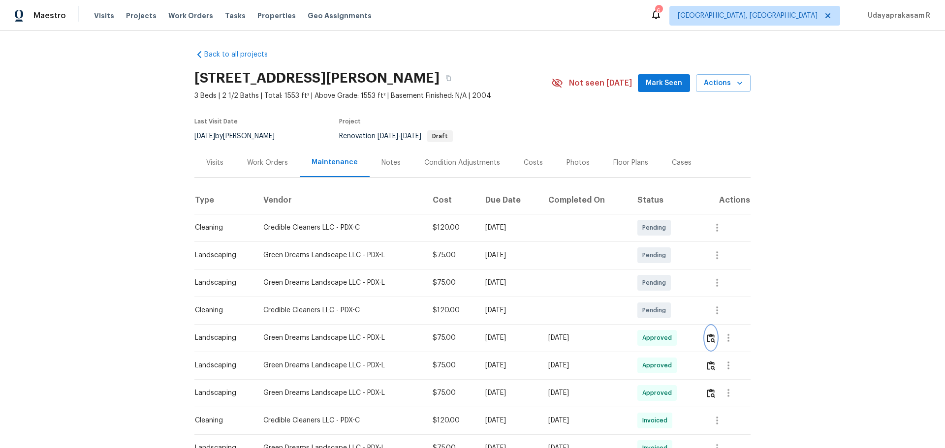
scroll to position [0, 0]
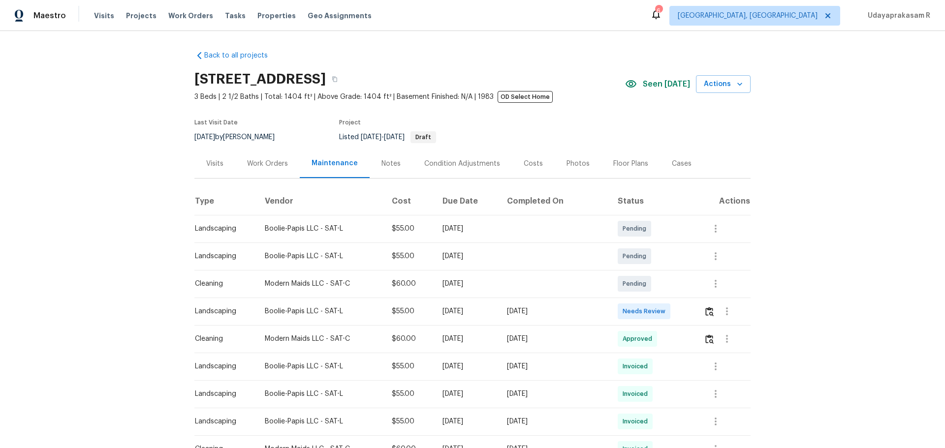
scroll to position [98, 0]
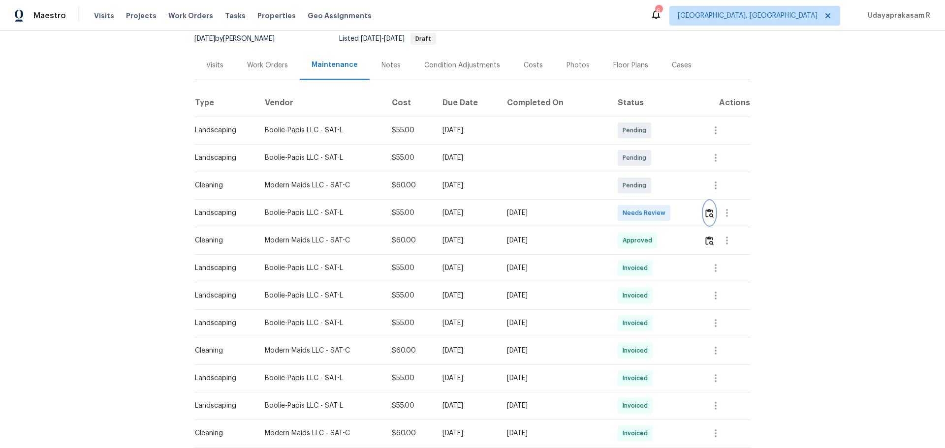
click at [672, 214] on img "button" at bounding box center [709, 213] width 8 height 9
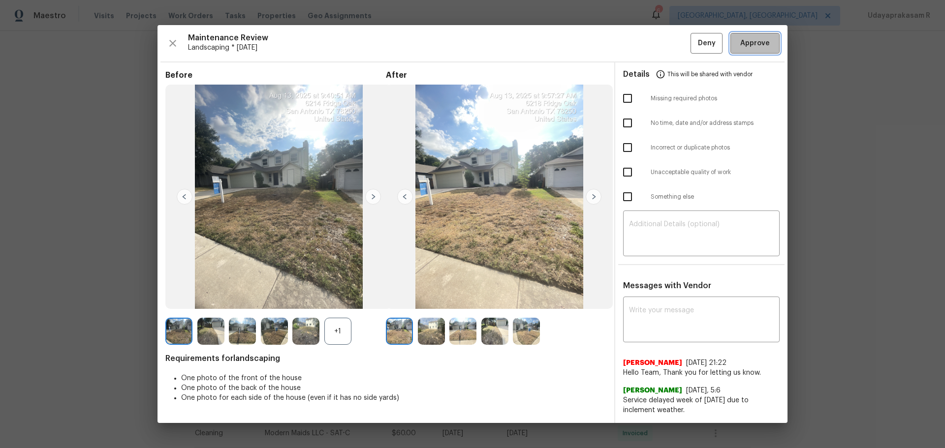
click at [672, 40] on span "Approve" at bounding box center [755, 43] width 30 height 12
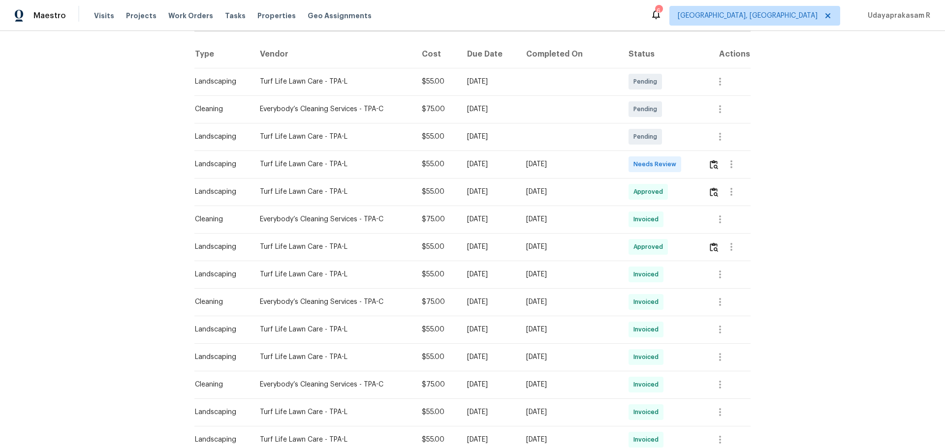
scroll to position [148, 0]
click at [672, 167] on img "button" at bounding box center [714, 163] width 8 height 9
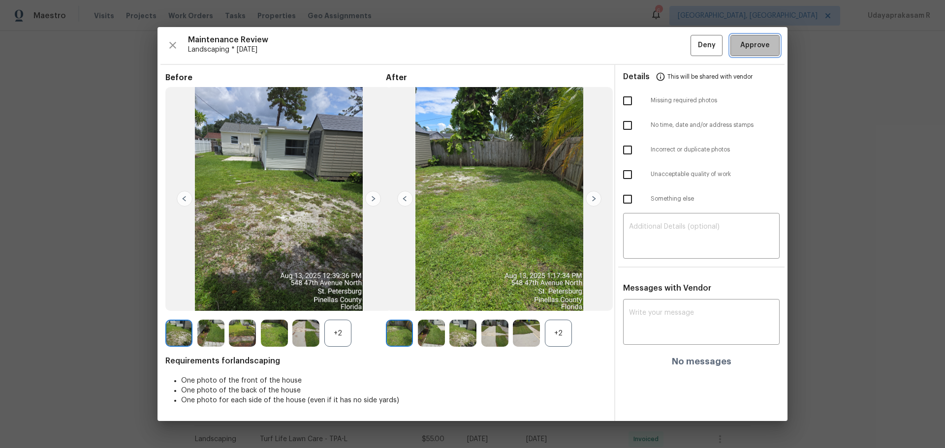
click at [672, 39] on span "Approve" at bounding box center [755, 45] width 30 height 12
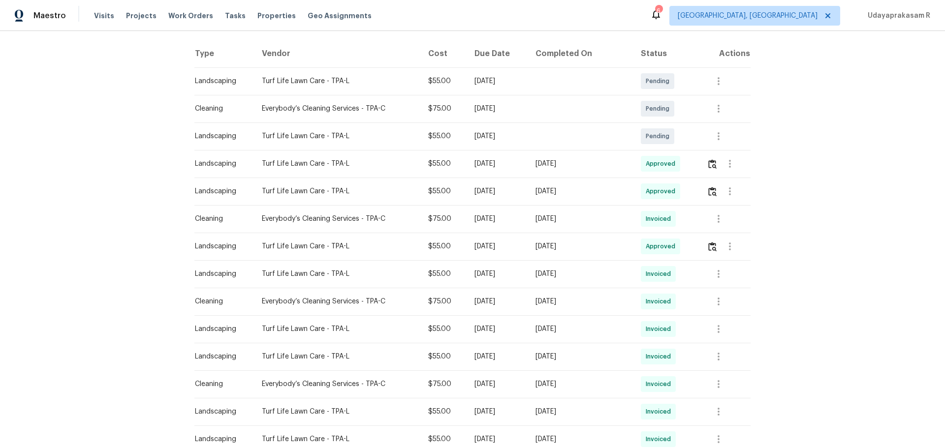
click at [672, 144] on div "Back to all projects [STREET_ADDRESS] 3 Beds | 2 Baths | Total: 1116 ft² | Abov…" at bounding box center [472, 239] width 945 height 417
